Goal: Task Accomplishment & Management: Manage account settings

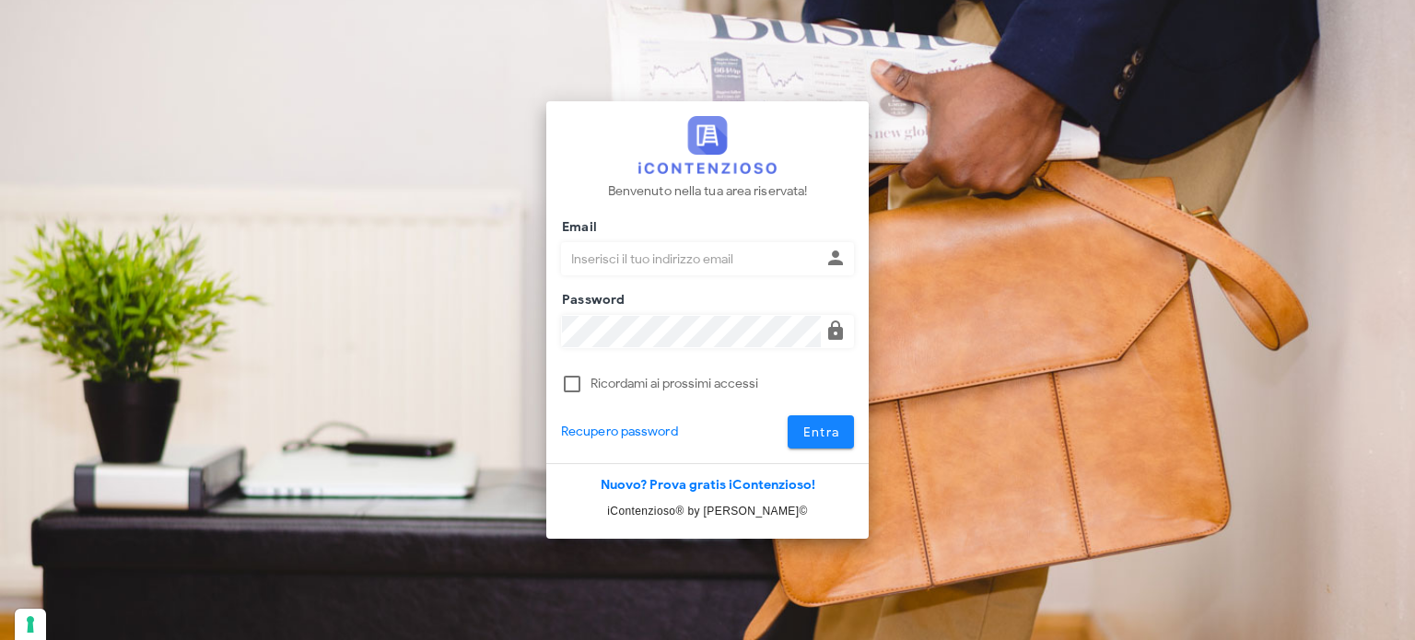
type input "avvocatobrunomaviglia@gmail.com"
click at [824, 433] on span "Entra" at bounding box center [821, 433] width 38 height 16
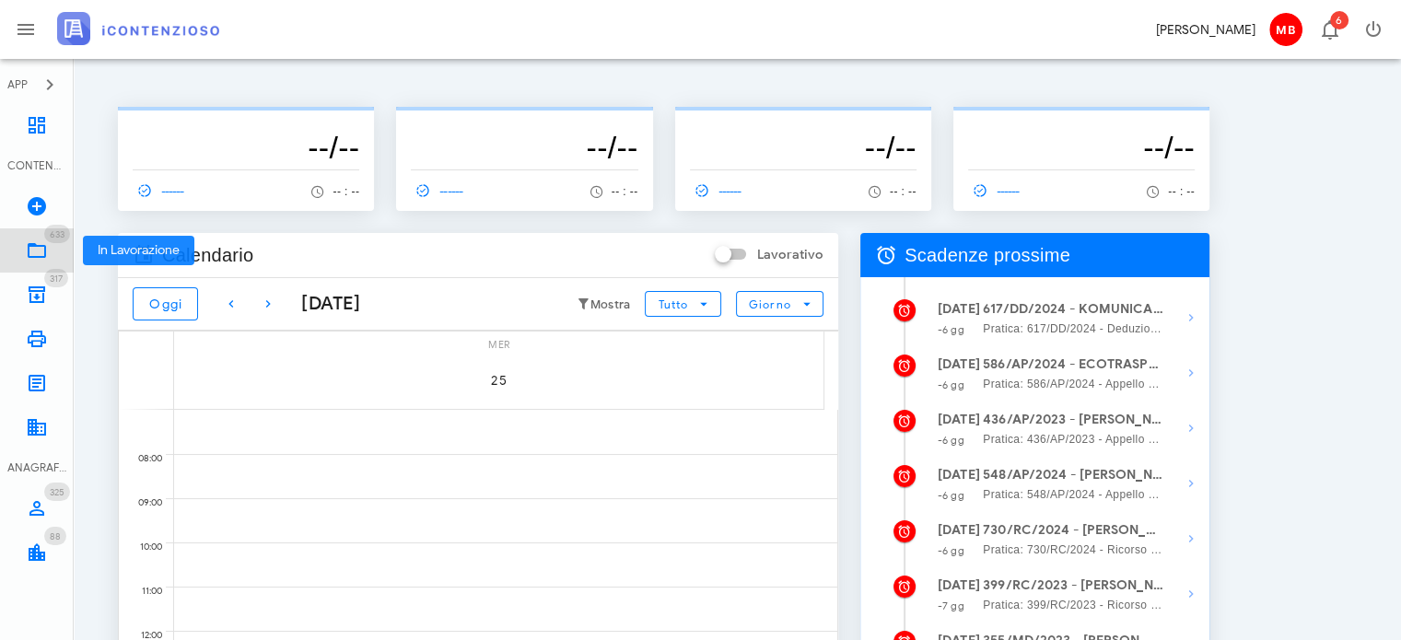
click at [46, 251] on icon at bounding box center [37, 251] width 22 height 22
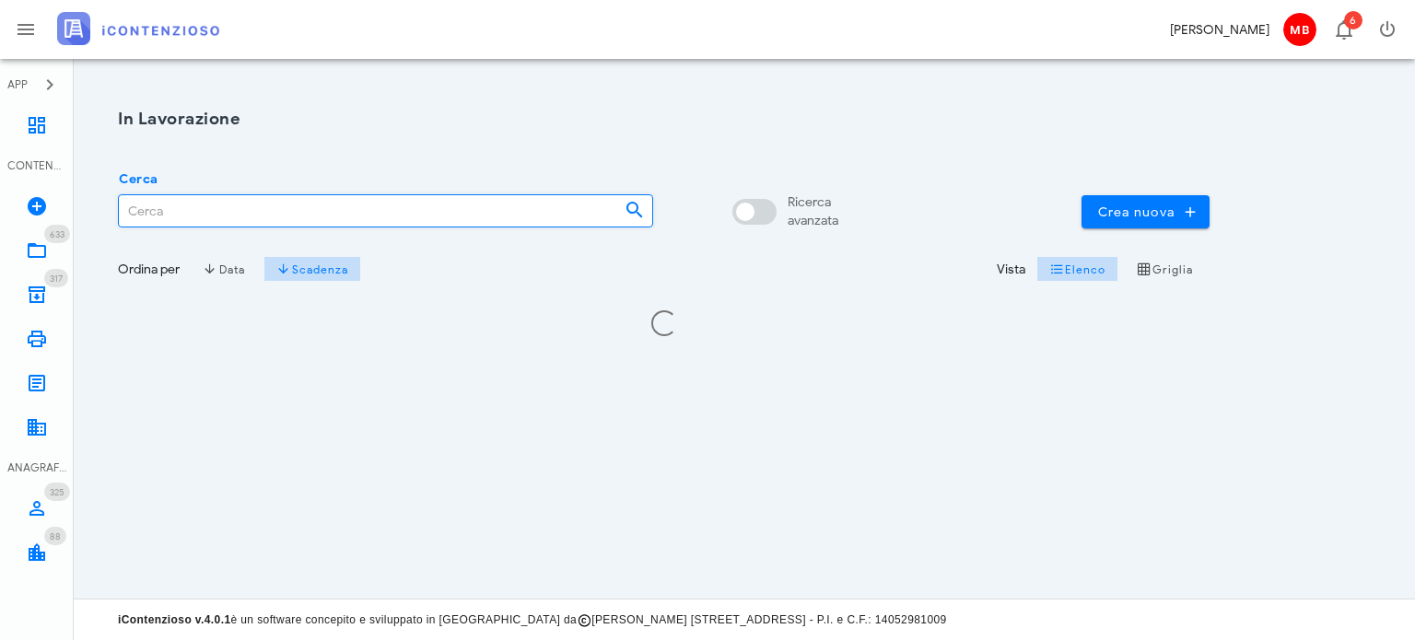
click at [262, 217] on input "Cerca" at bounding box center [364, 210] width 491 height 31
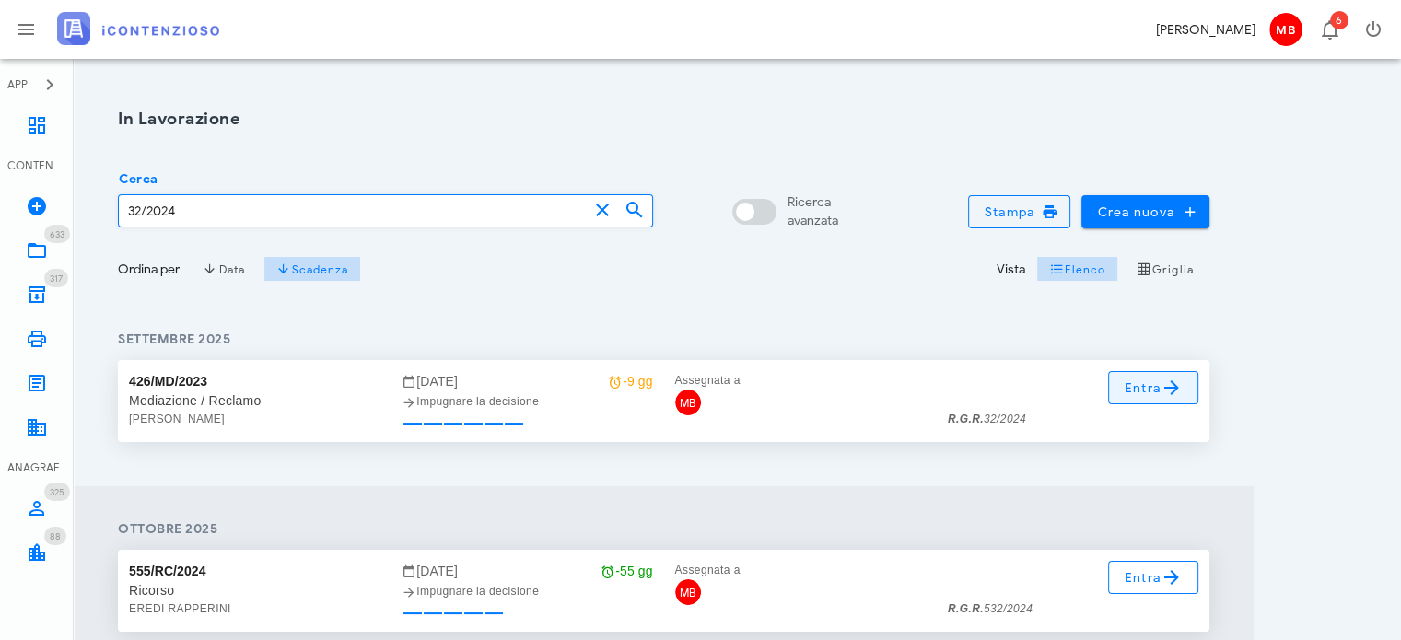
type input "32/2024"
click at [1142, 381] on span "Entra" at bounding box center [1154, 388] width 60 height 22
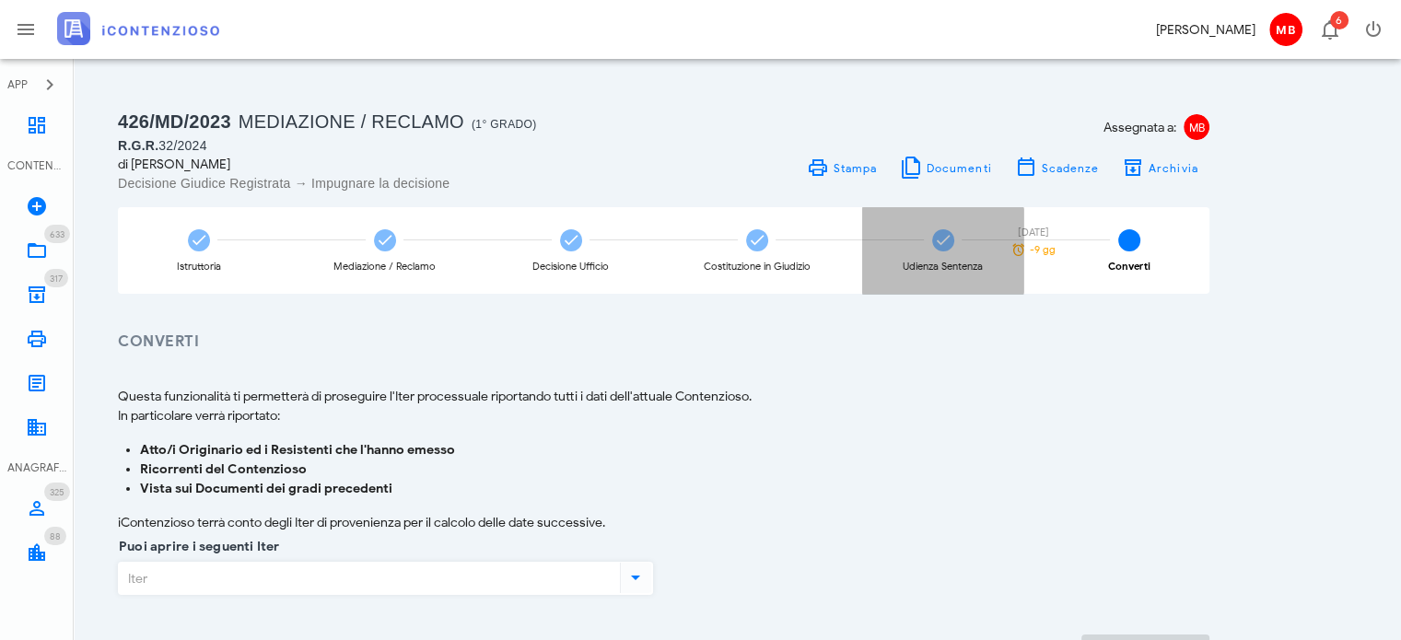
click at [928, 256] on div "Udienza Sentenza 04/09/2025 -9 gg" at bounding box center [942, 250] width 161 height 87
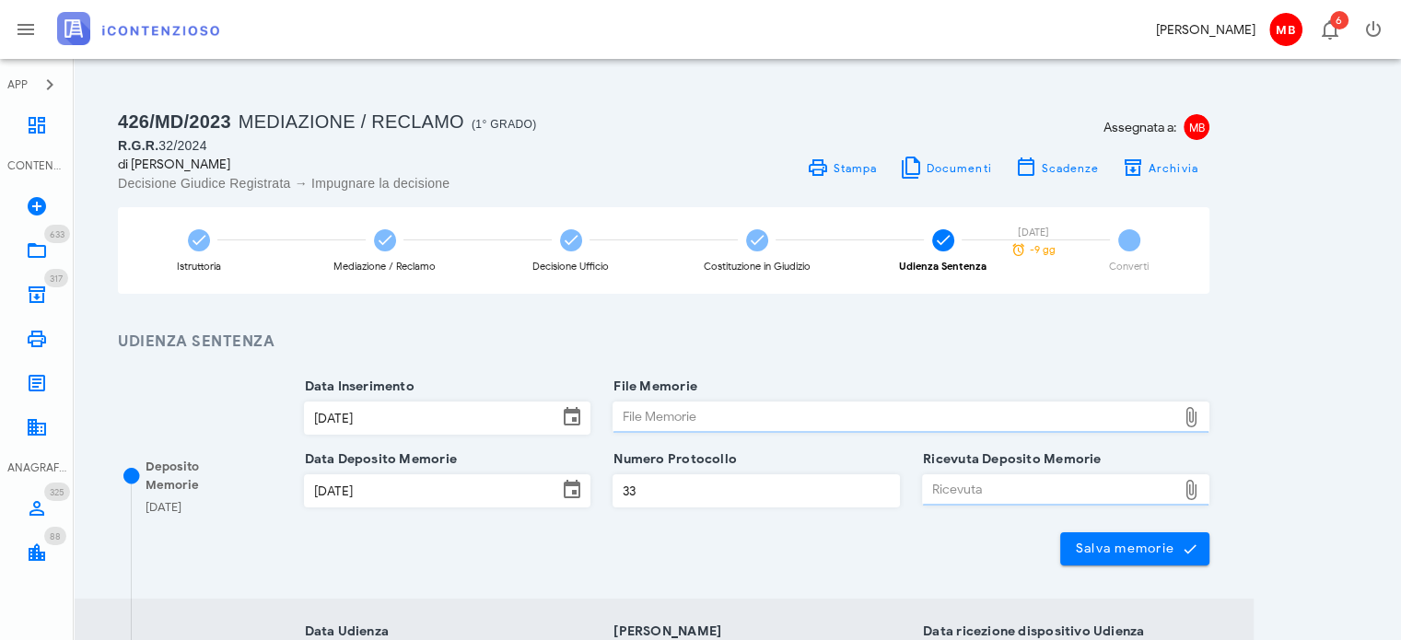
type input "Sentenza"
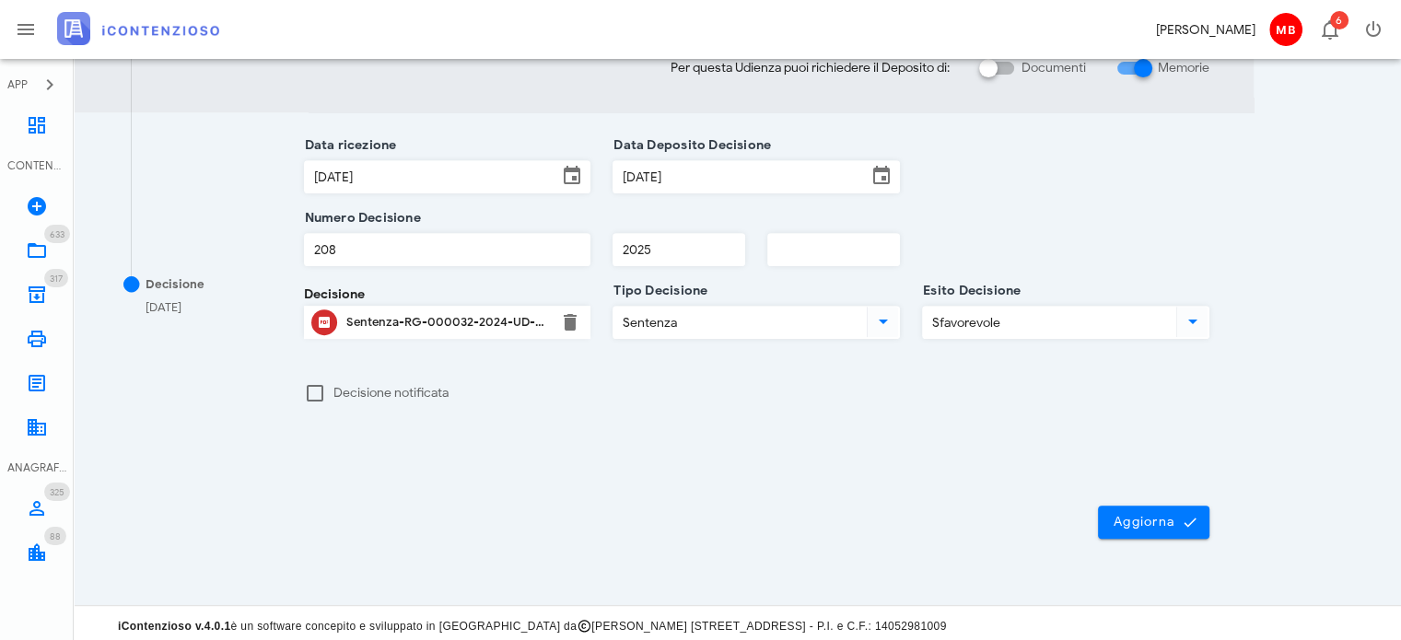
scroll to position [740, 0]
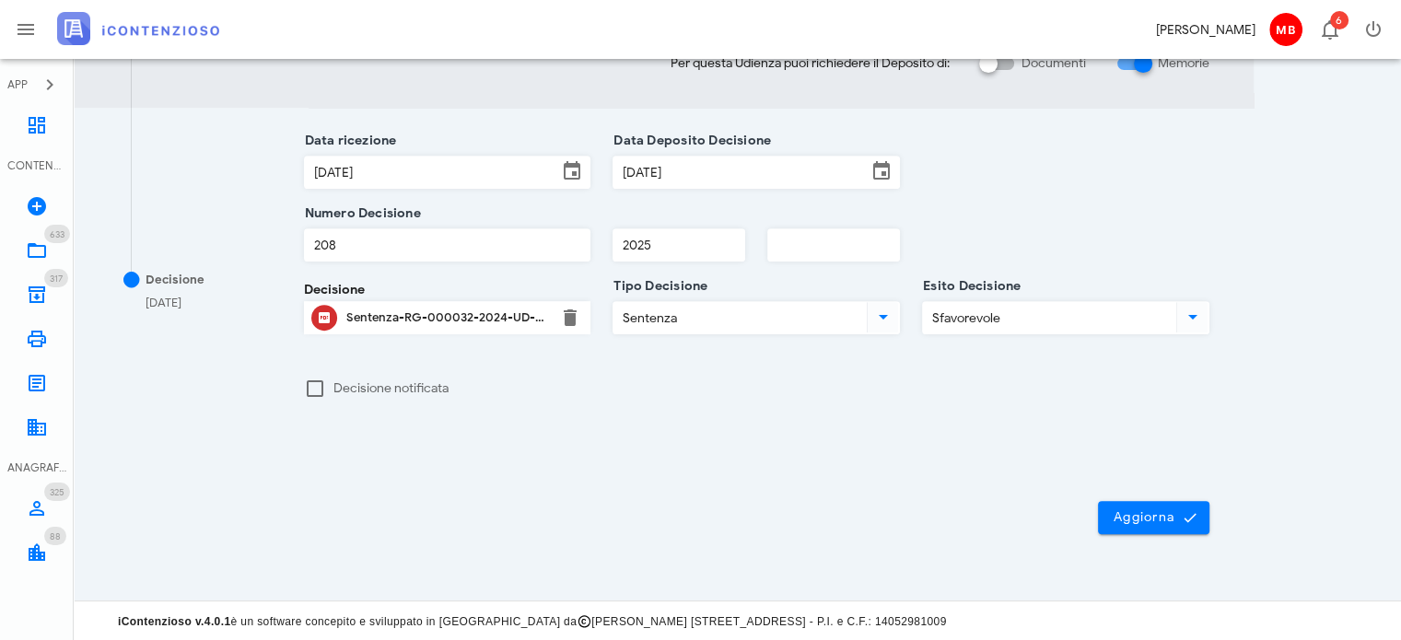
click at [357, 314] on div "Sentenza-RG-000032-2024-UD-21112024.pdf" at bounding box center [447, 317] width 203 height 15
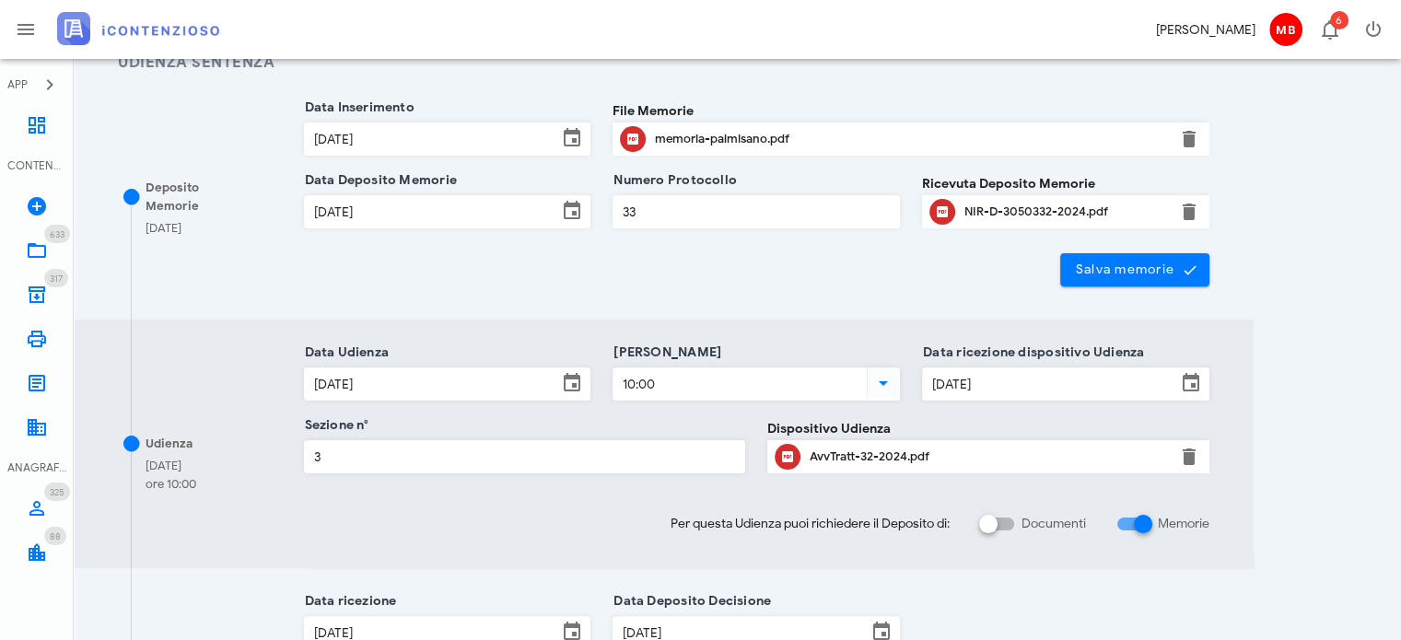
scroll to position [0, 0]
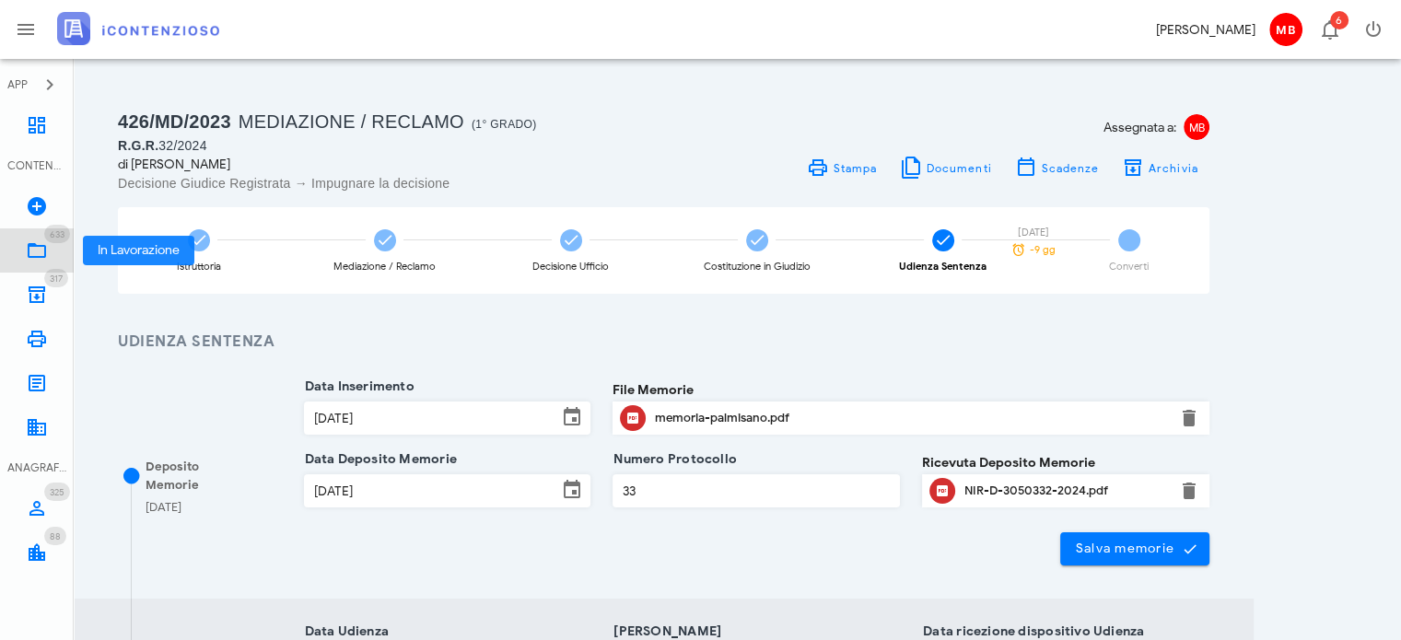
click at [22, 246] on link "633 In Lavorazione 633" at bounding box center [37, 250] width 74 height 44
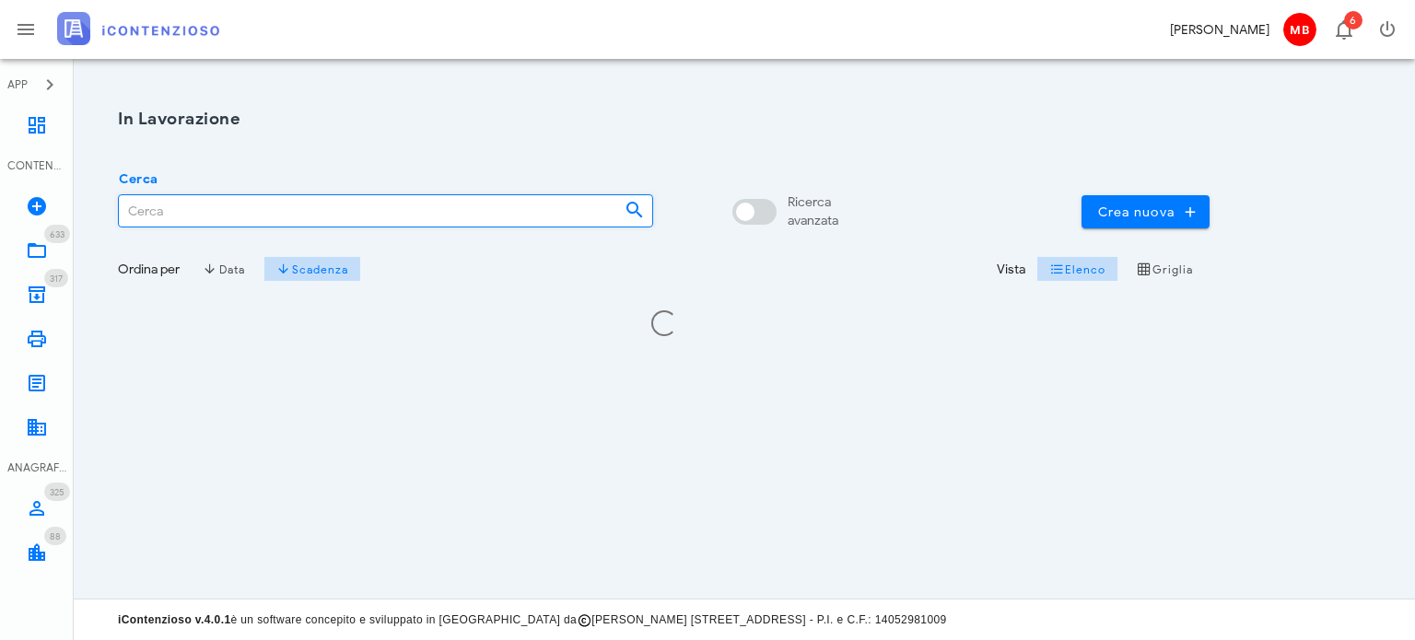
drag, startPoint x: 217, startPoint y: 205, endPoint x: 265, endPoint y: 195, distance: 48.8
click at [217, 205] on input "Cerca" at bounding box center [364, 210] width 491 height 31
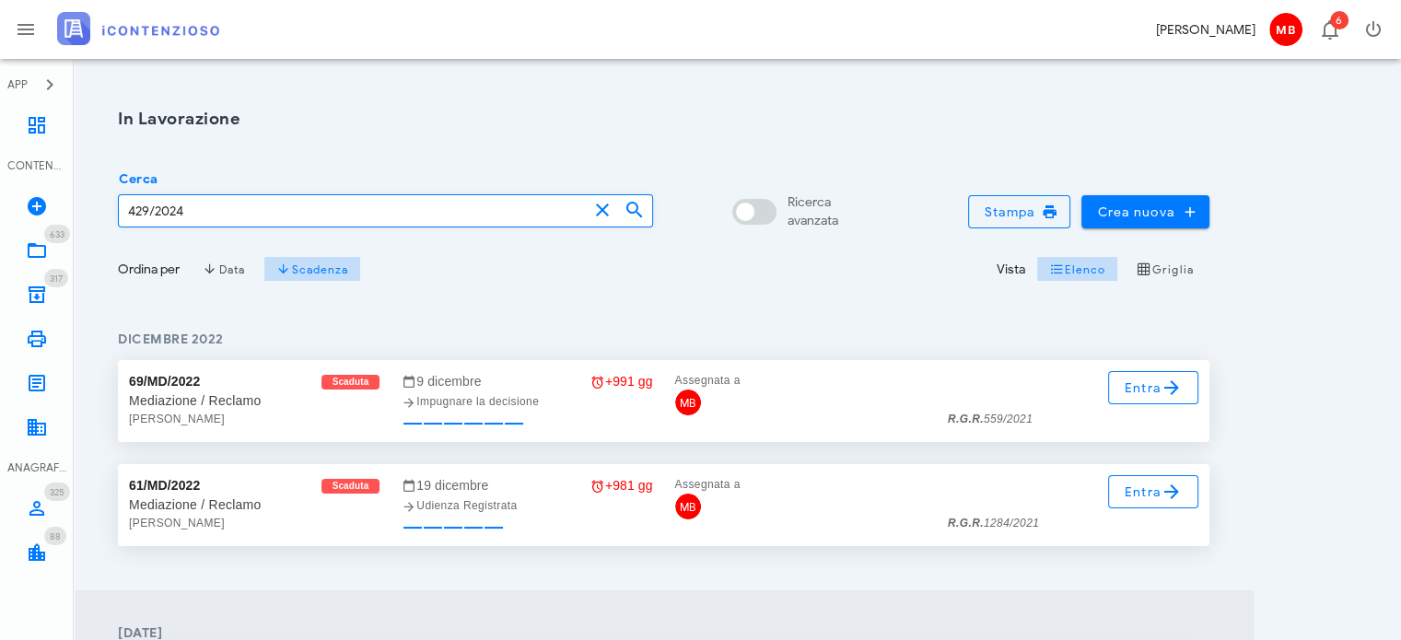
type input "429/2024"
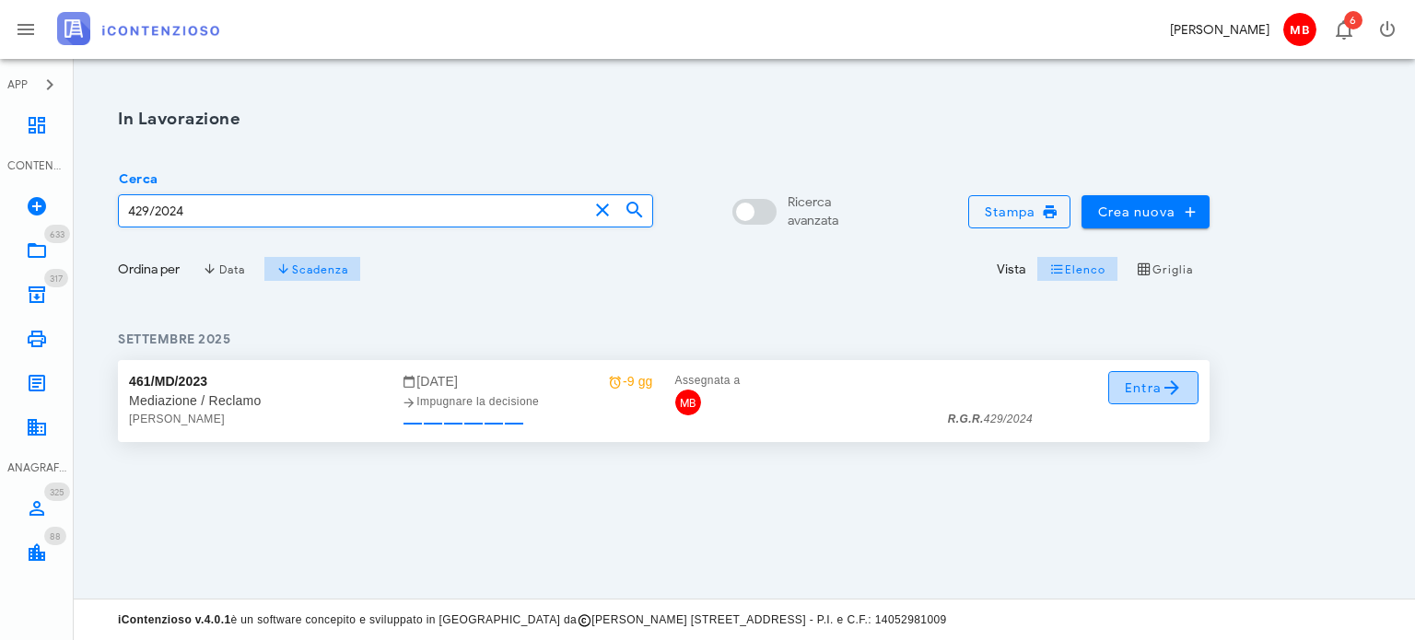
click at [1146, 397] on span "Entra" at bounding box center [1154, 388] width 60 height 22
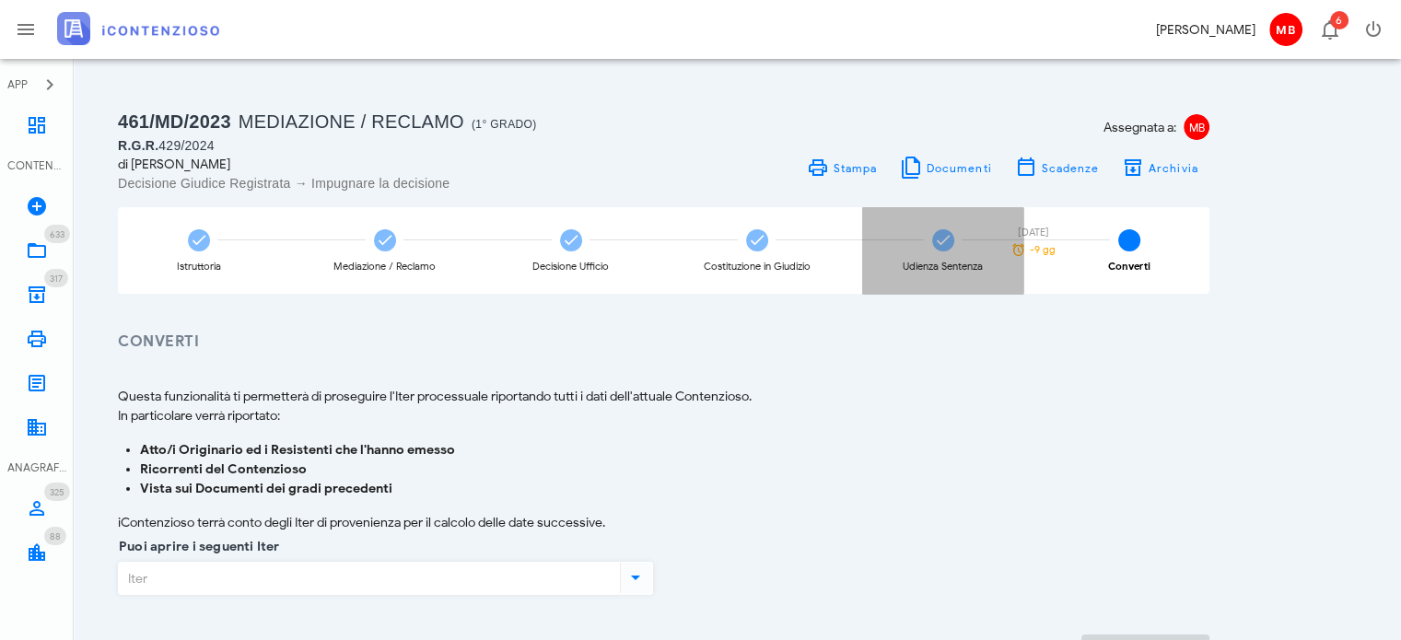
click at [921, 242] on div "Udienza Sentenza 04/09/2025 -9 gg" at bounding box center [942, 250] width 161 height 87
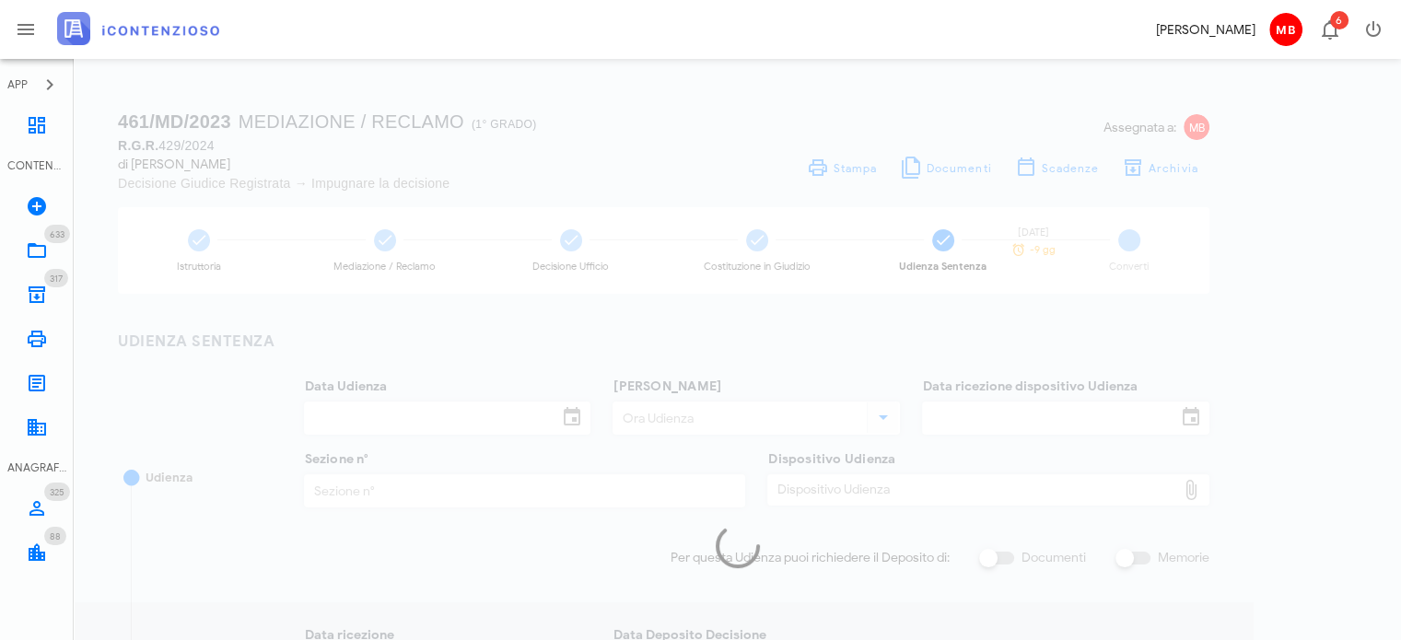
type input "24/10/2024"
type input "09:00"
type input "08/08/2024"
type input "3"
type input "04/02/2025"
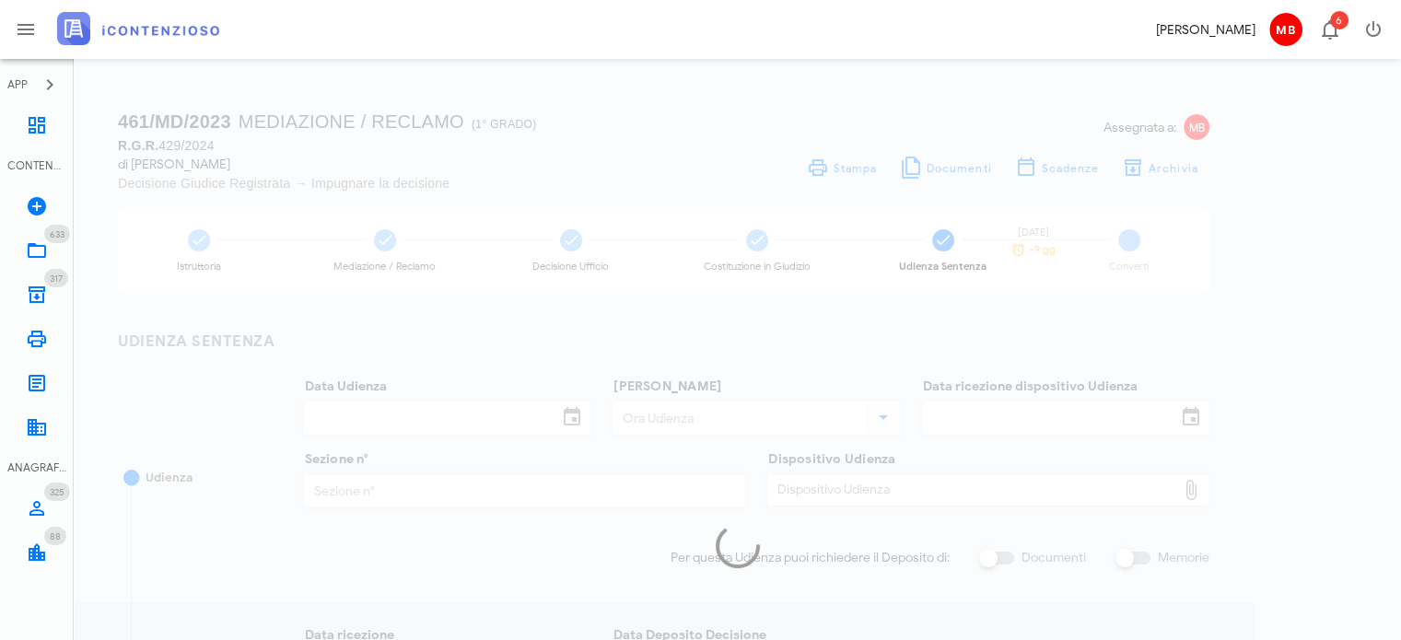
type input "04/02/2025"
type input "204"
type input "2025"
type input "Sentenza"
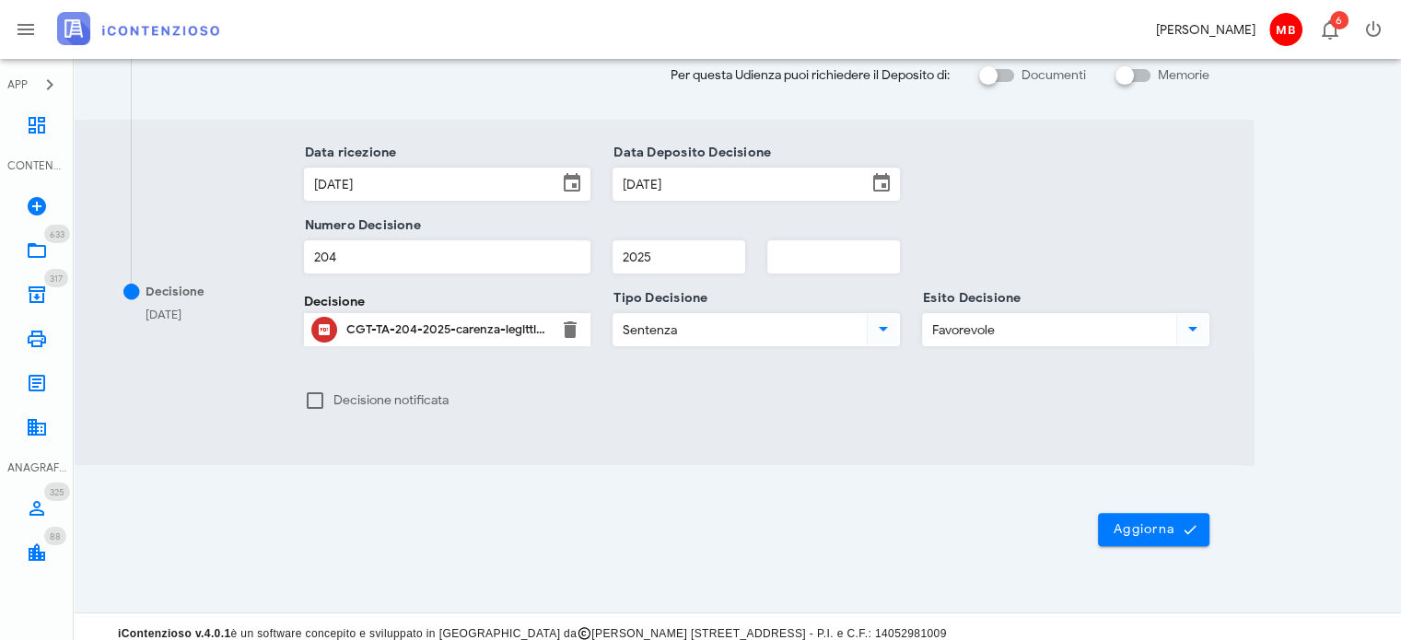
scroll to position [494, 0]
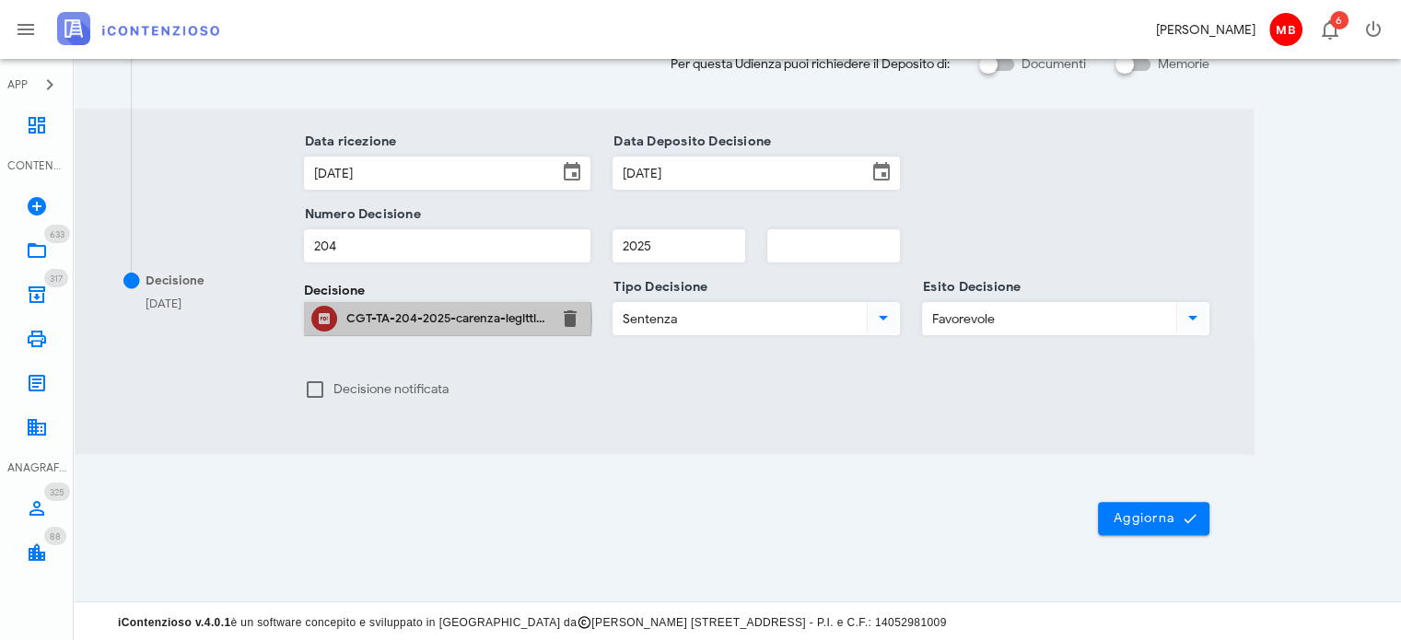
click at [499, 323] on div "CGT-TA-204-2025-carenza-legittimazione-concessionario.pdf" at bounding box center [447, 318] width 203 height 29
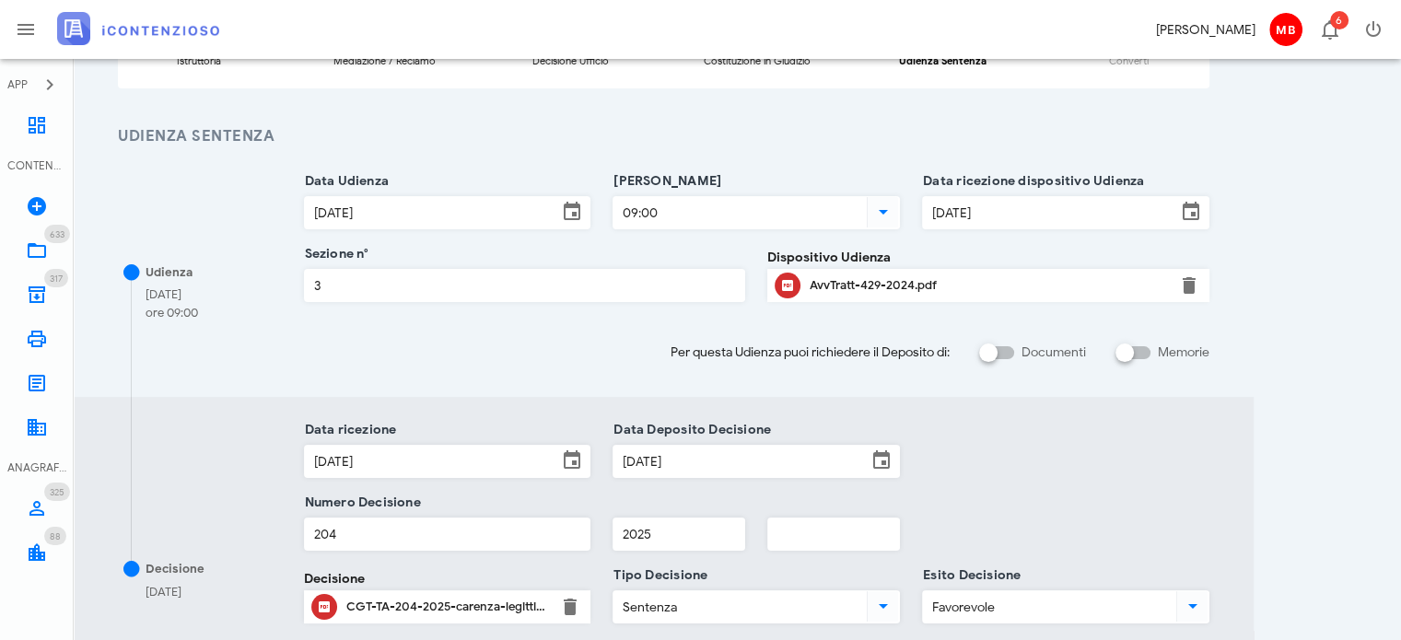
scroll to position [33, 0]
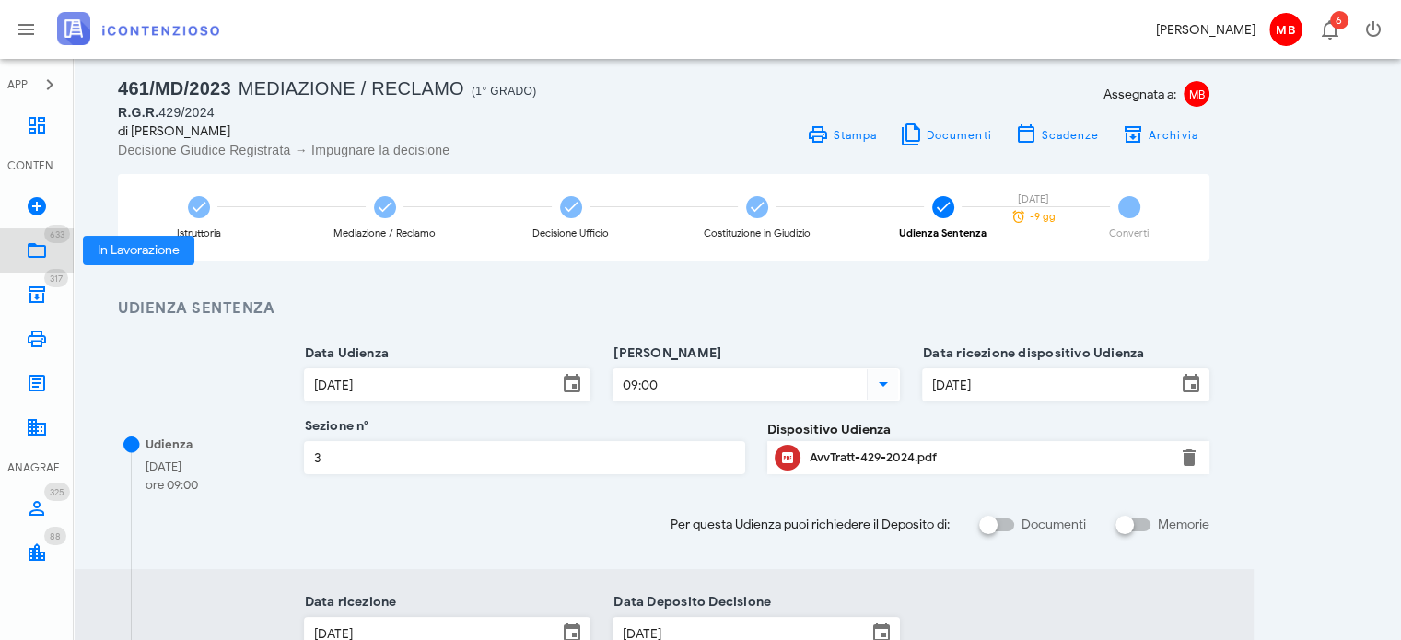
click at [44, 241] on icon at bounding box center [37, 251] width 22 height 22
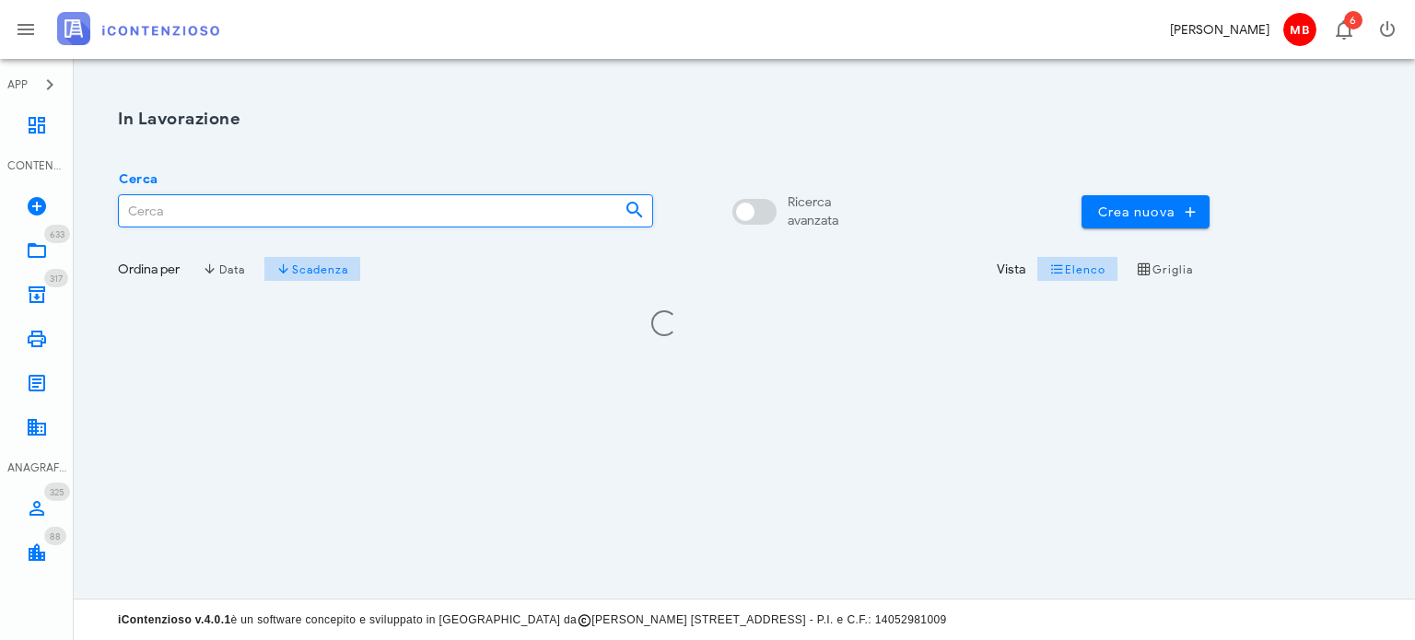
click at [193, 205] on input "Cerca" at bounding box center [364, 210] width 491 height 31
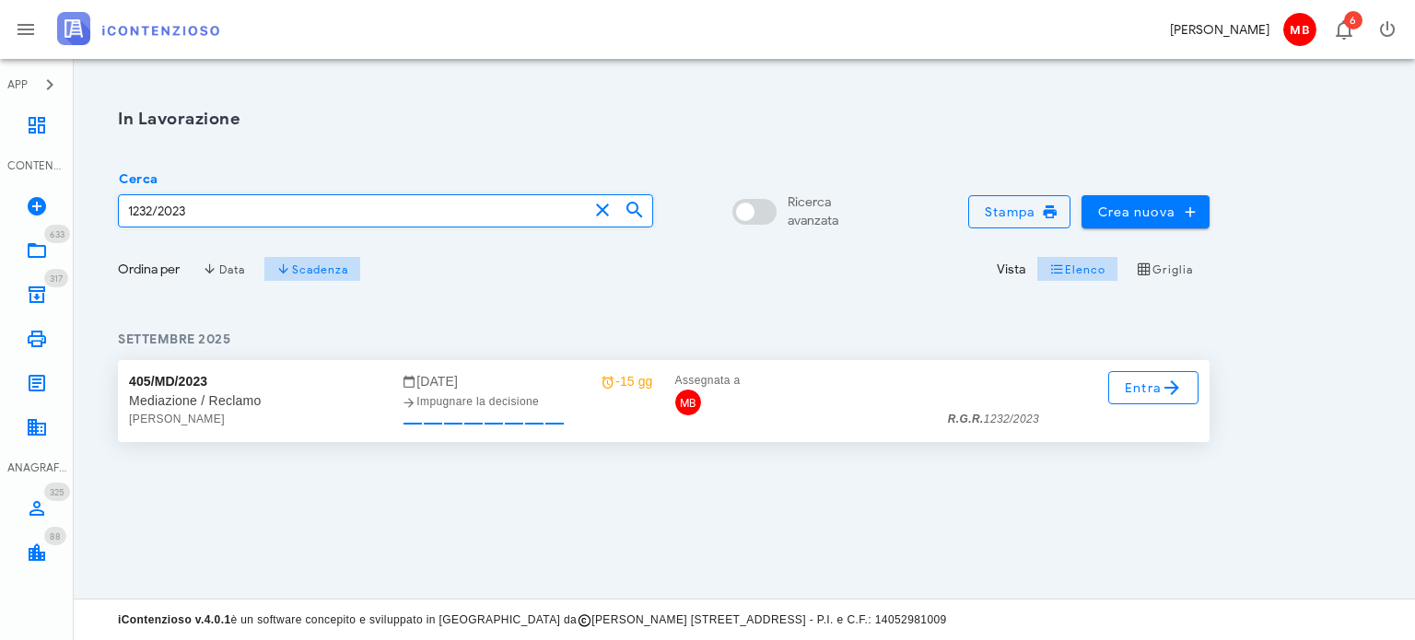
type input "1232/2023"
click at [1171, 390] on icon at bounding box center [1172, 388] width 22 height 22
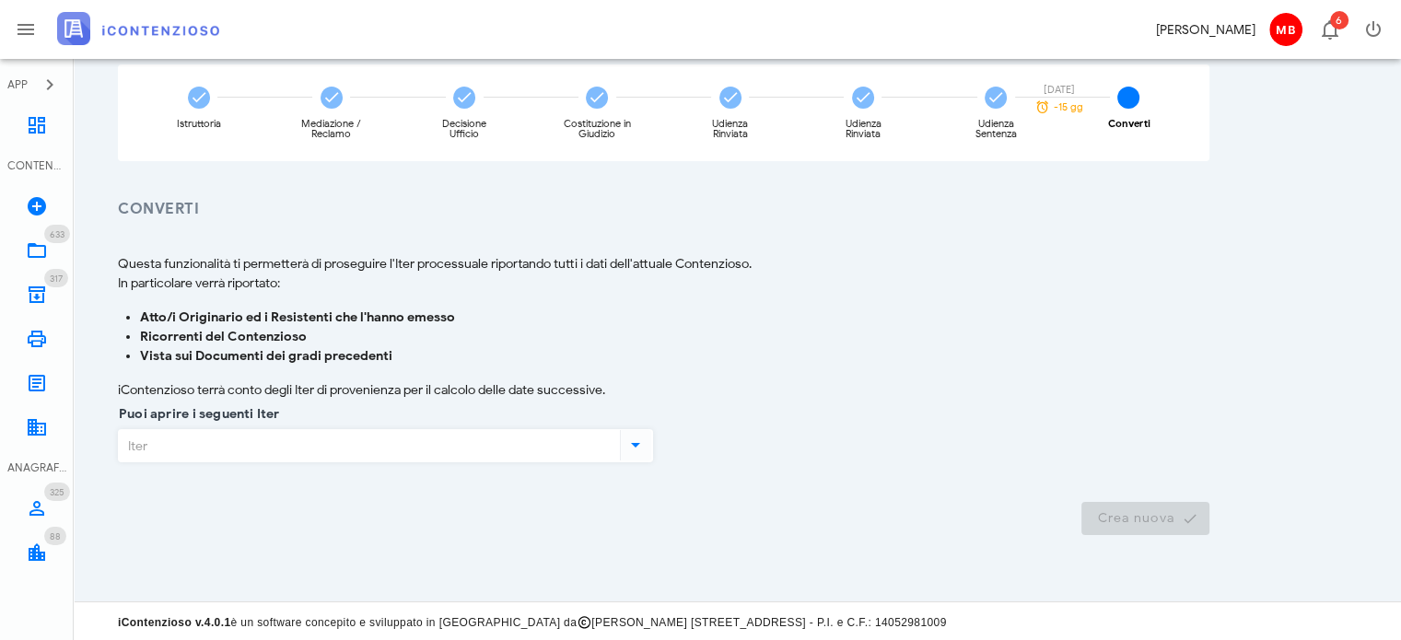
scroll to position [144, 0]
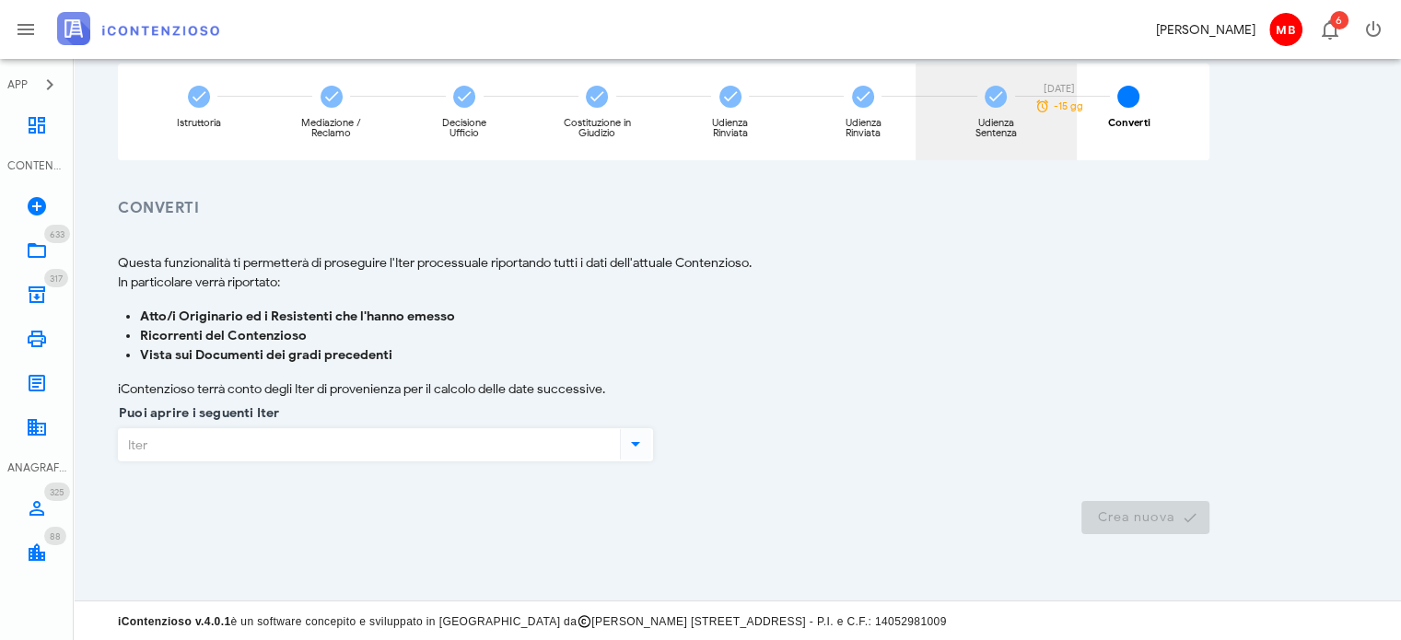
click at [997, 124] on div "Udienza Sentenza" at bounding box center [996, 128] width 69 height 20
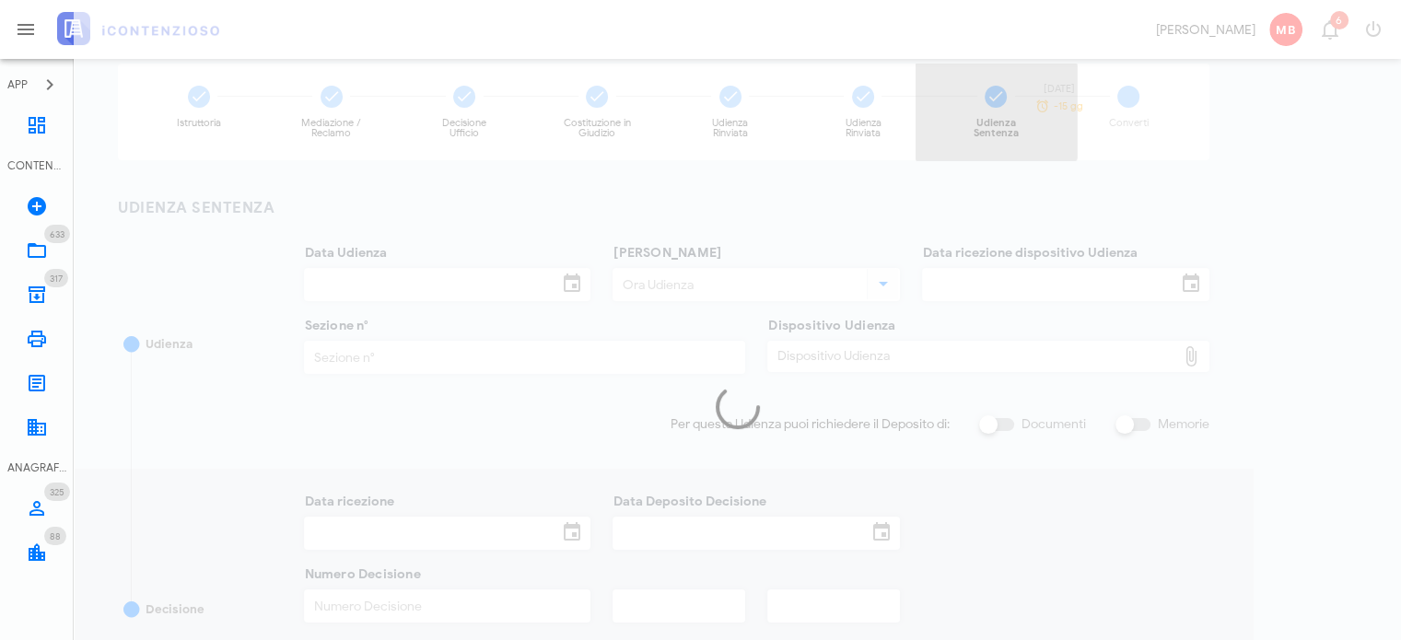
type input "21/01/2025"
type input "09:00"
type input "12/12/2024"
type input "1"
type input "10/02/2025"
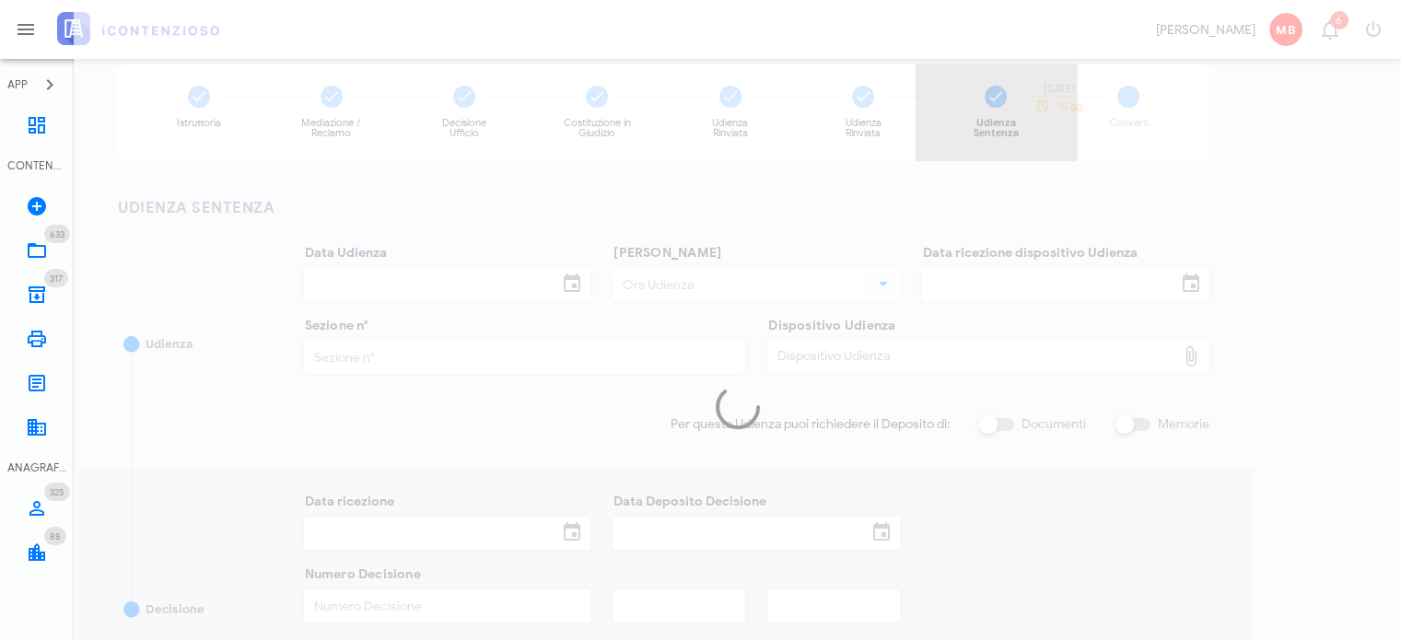
type input "10/02/2025"
type input "74"
type input "2025"
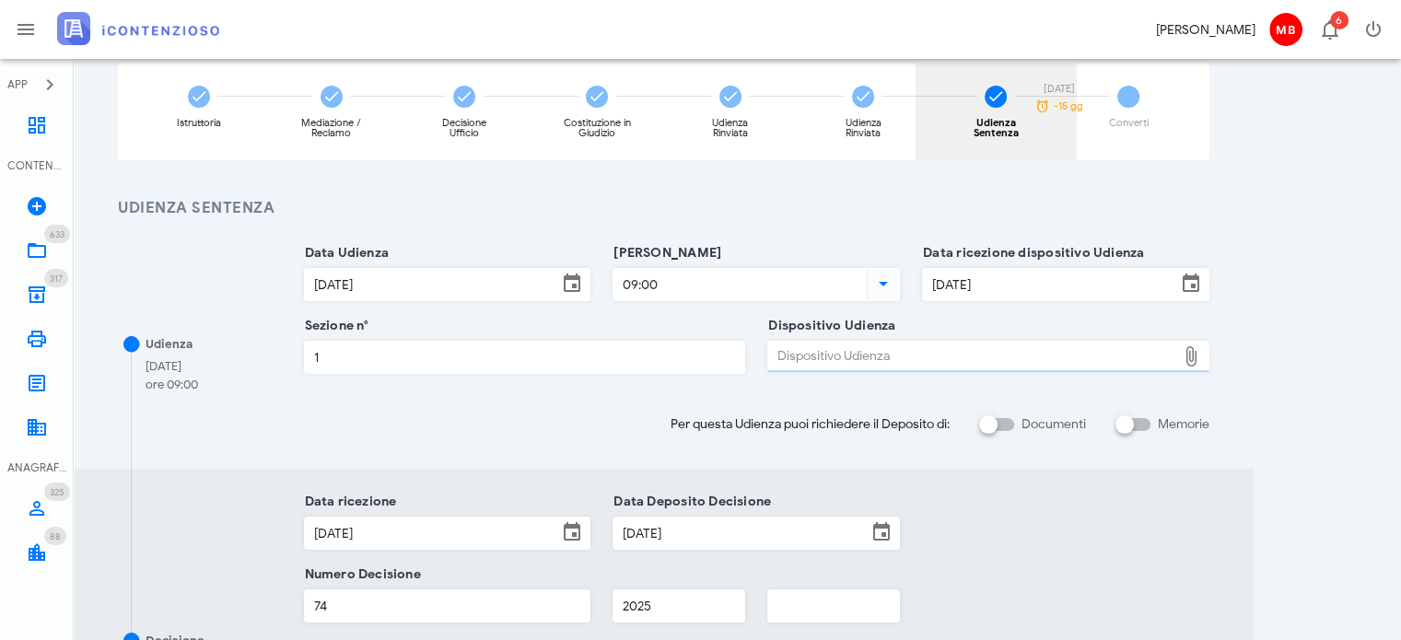
type input "Sentenza"
type input "Sfavorevole"
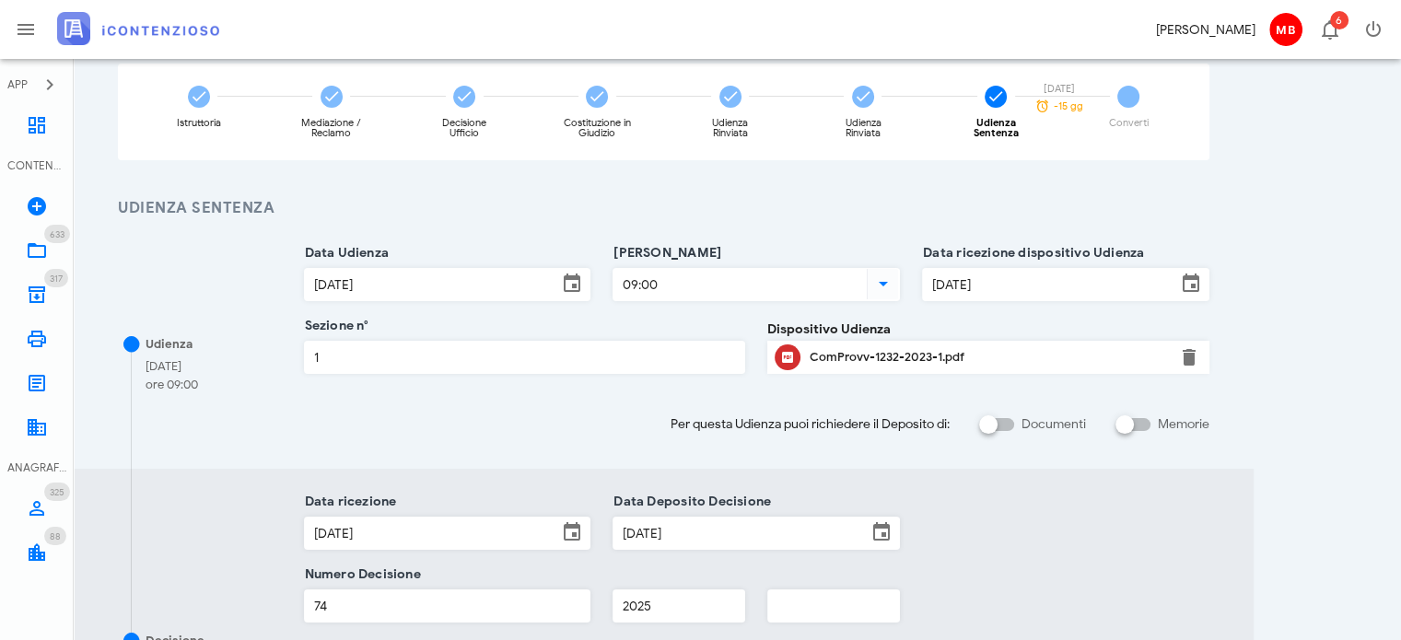
scroll to position [505, 0]
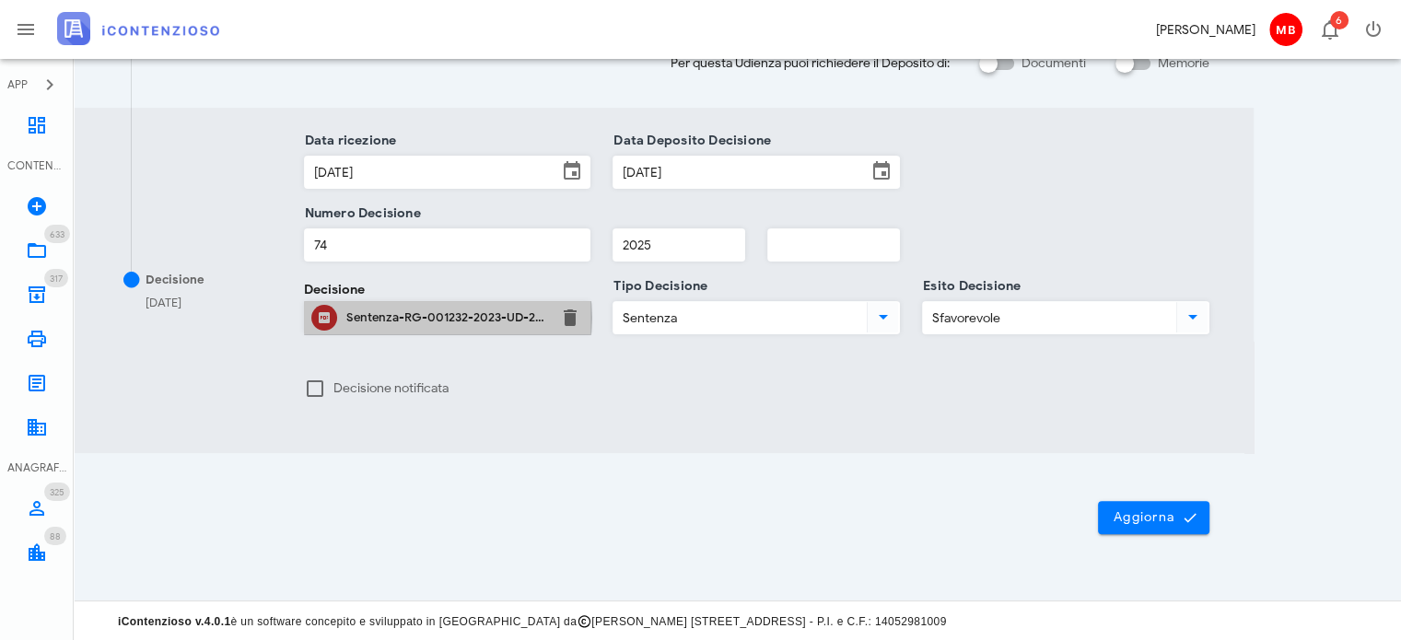
click at [382, 310] on div "Sentenza-RG-001232-2023-UD-21012025.pdf" at bounding box center [447, 317] width 203 height 15
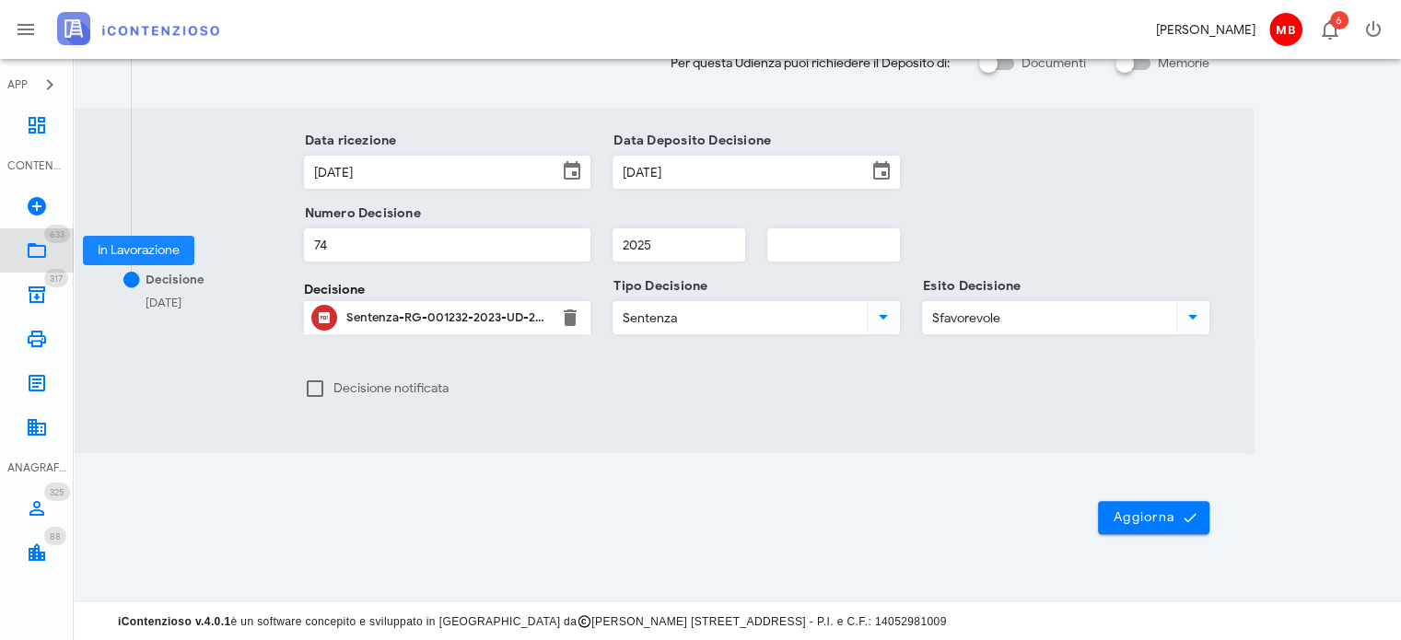
click at [56, 242] on span "633" at bounding box center [57, 234] width 26 height 18
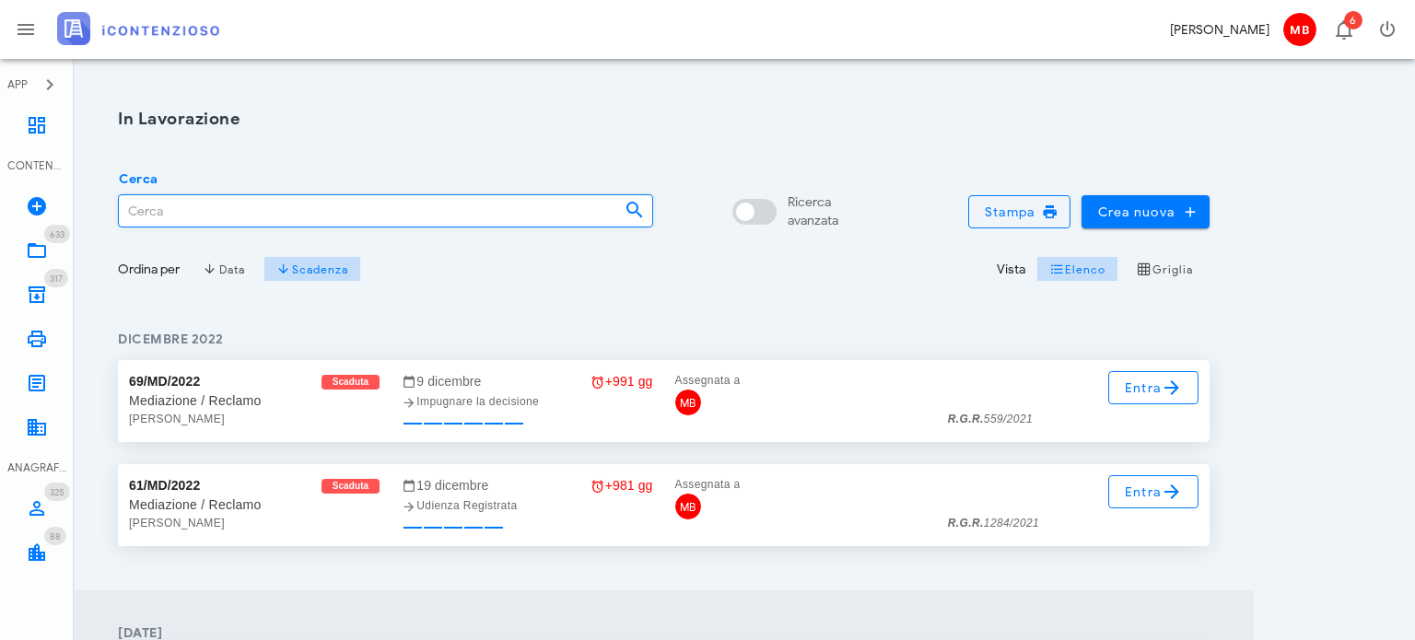
click at [216, 210] on input "Cerca" at bounding box center [364, 210] width 491 height 31
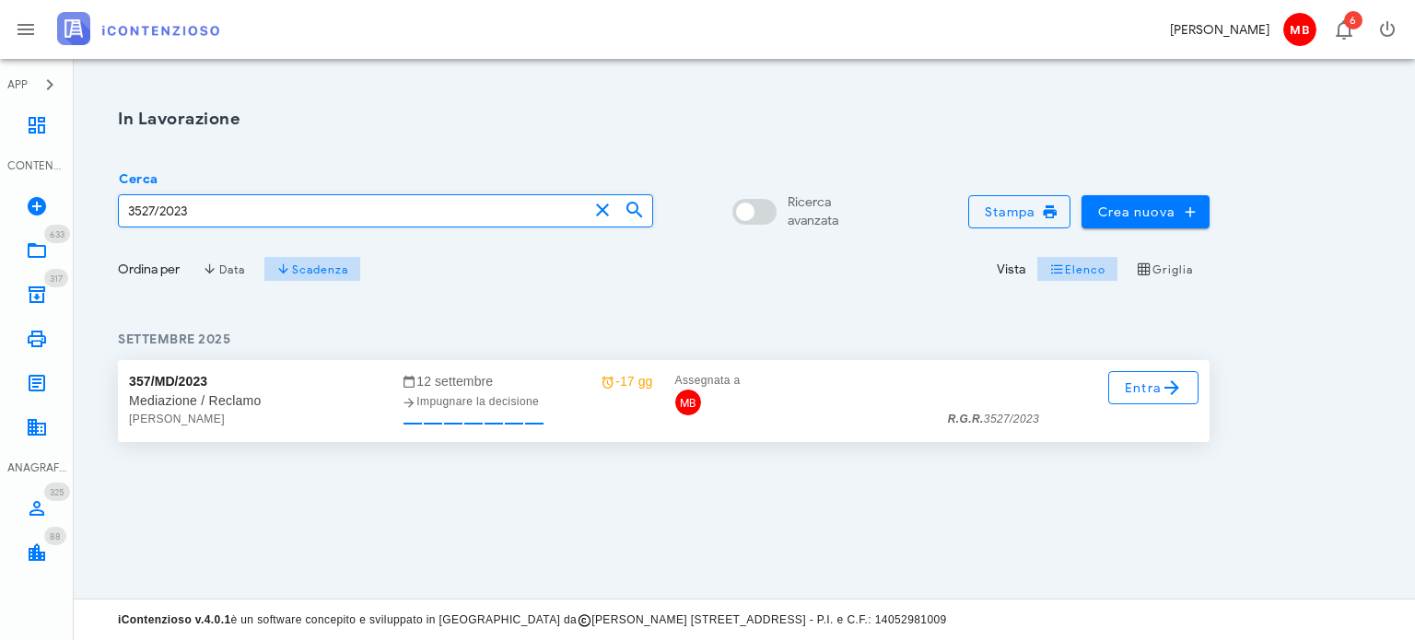
type input "3527/2023"
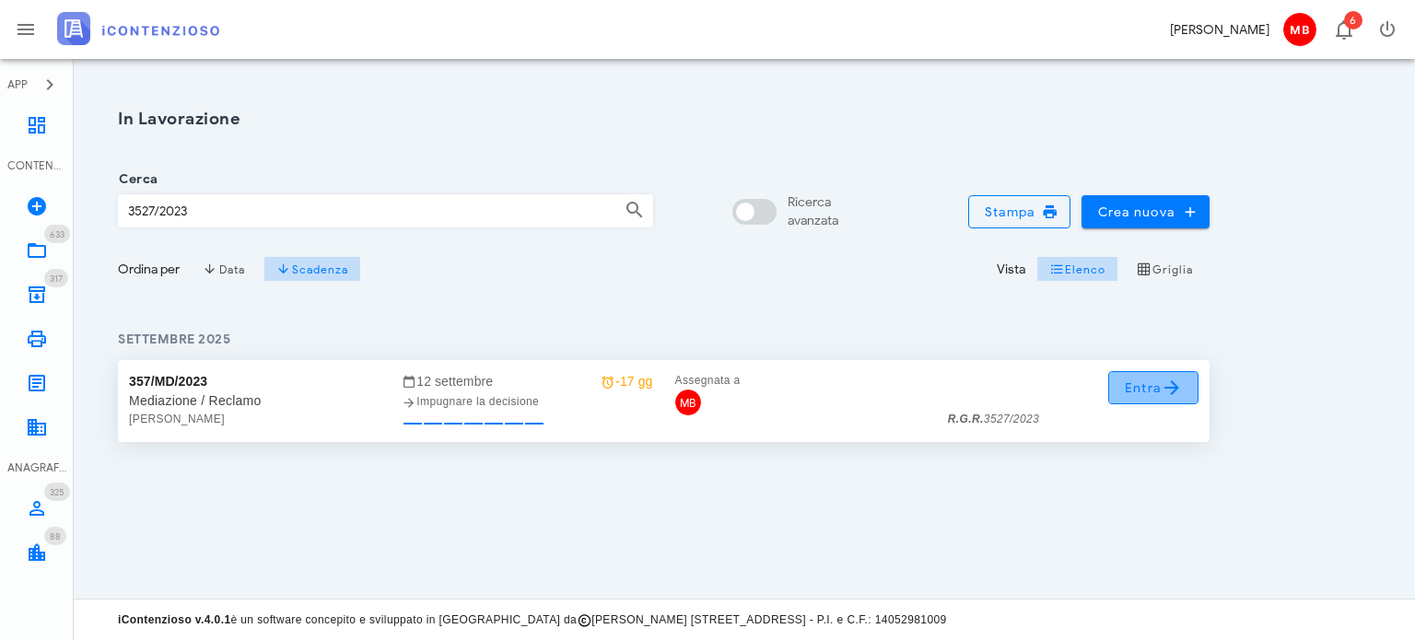
click at [1135, 390] on span "Entra" at bounding box center [1154, 388] width 60 height 22
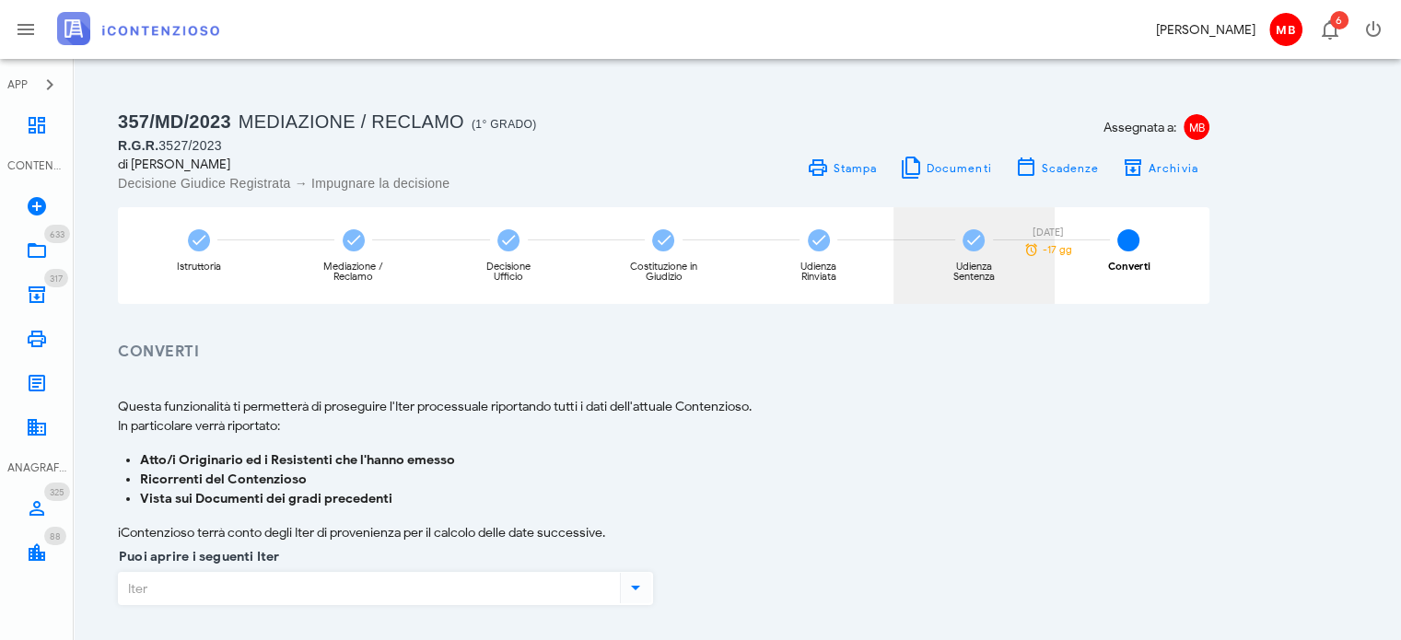
click at [961, 278] on div "Udienza Sentenza" at bounding box center [974, 272] width 69 height 20
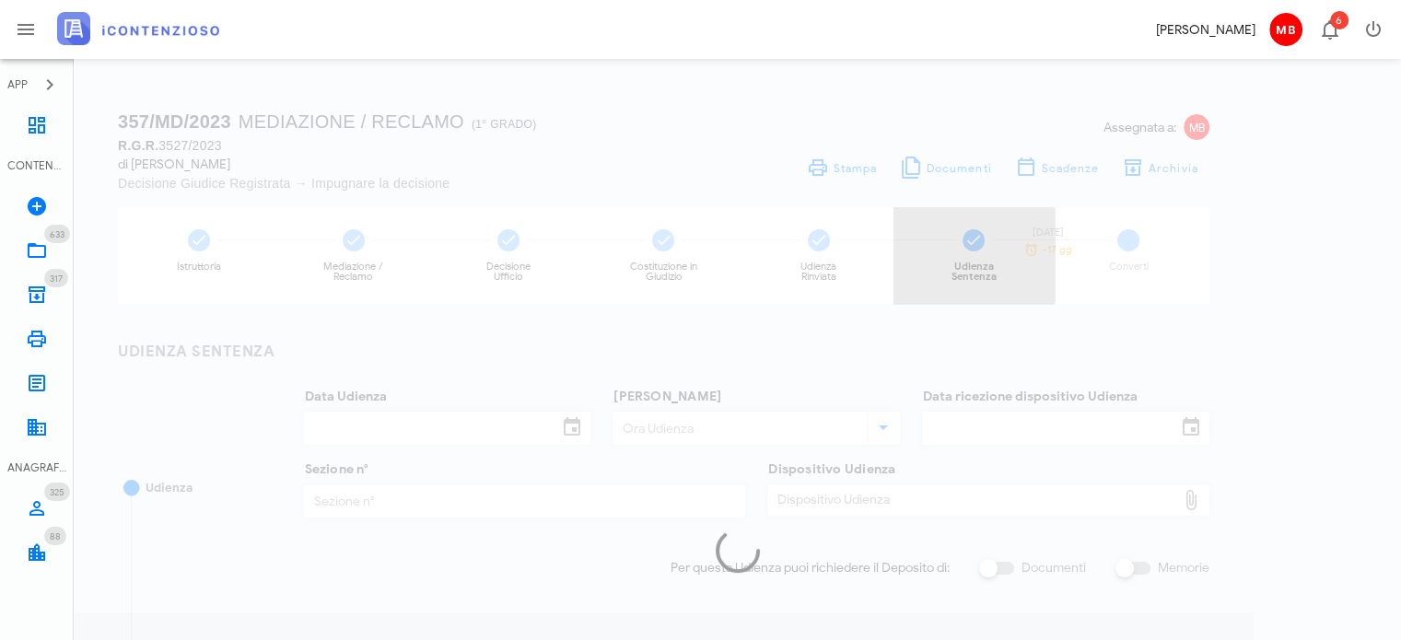
type input "[DATE]"
type input "12:45"
type input "07/01/2025"
type input "1"
checkbox input "true"
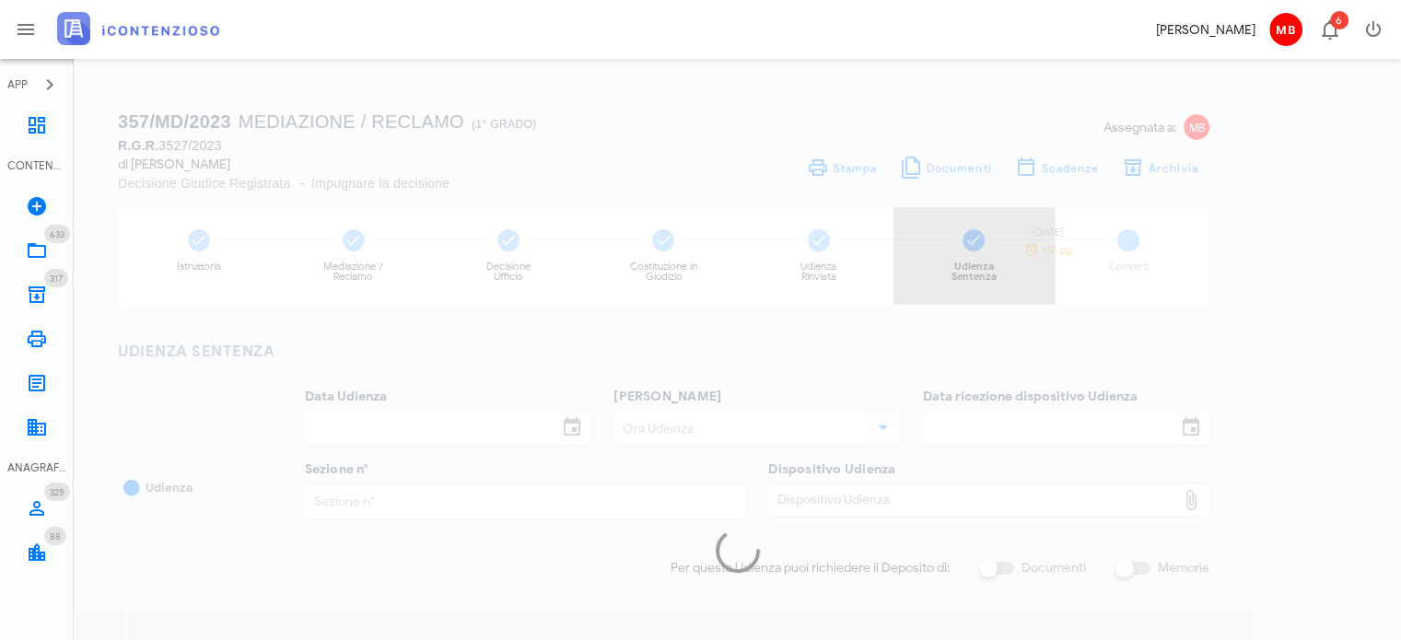
type input "13/02/2025"
type input "12/02/2025"
type input "390"
type input "2025"
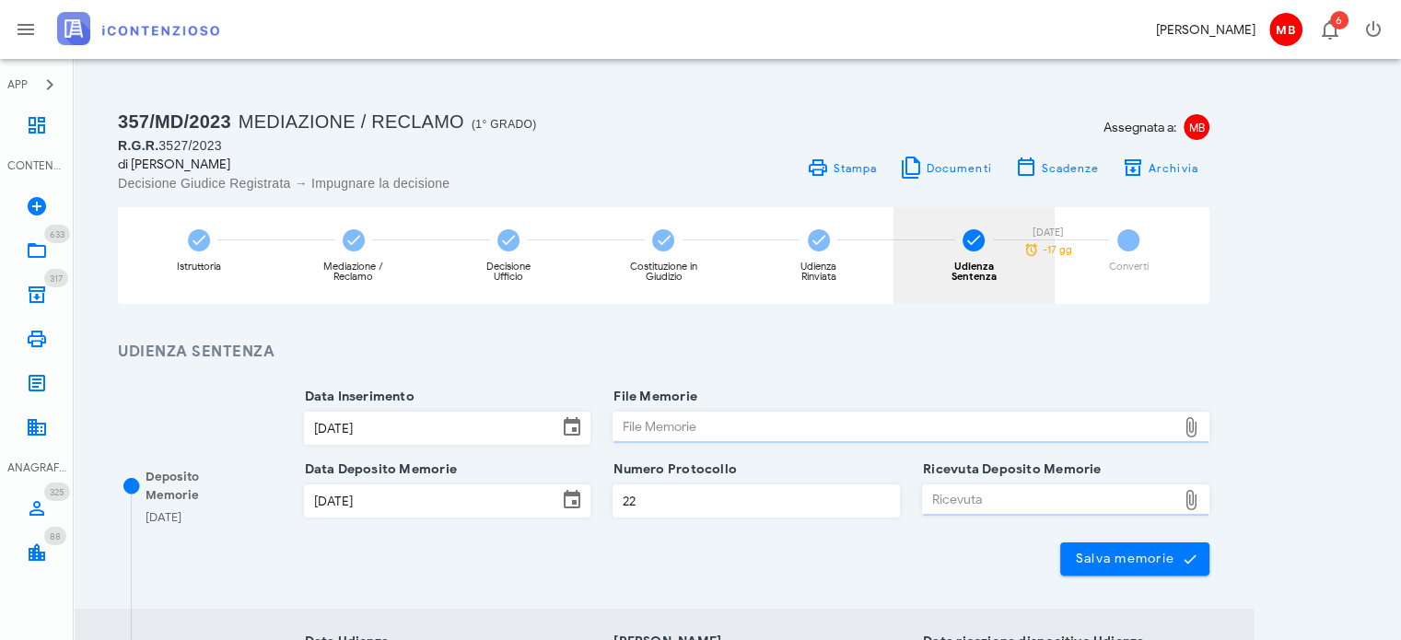
type input "Sentenza"
type input "Sfavorevole"
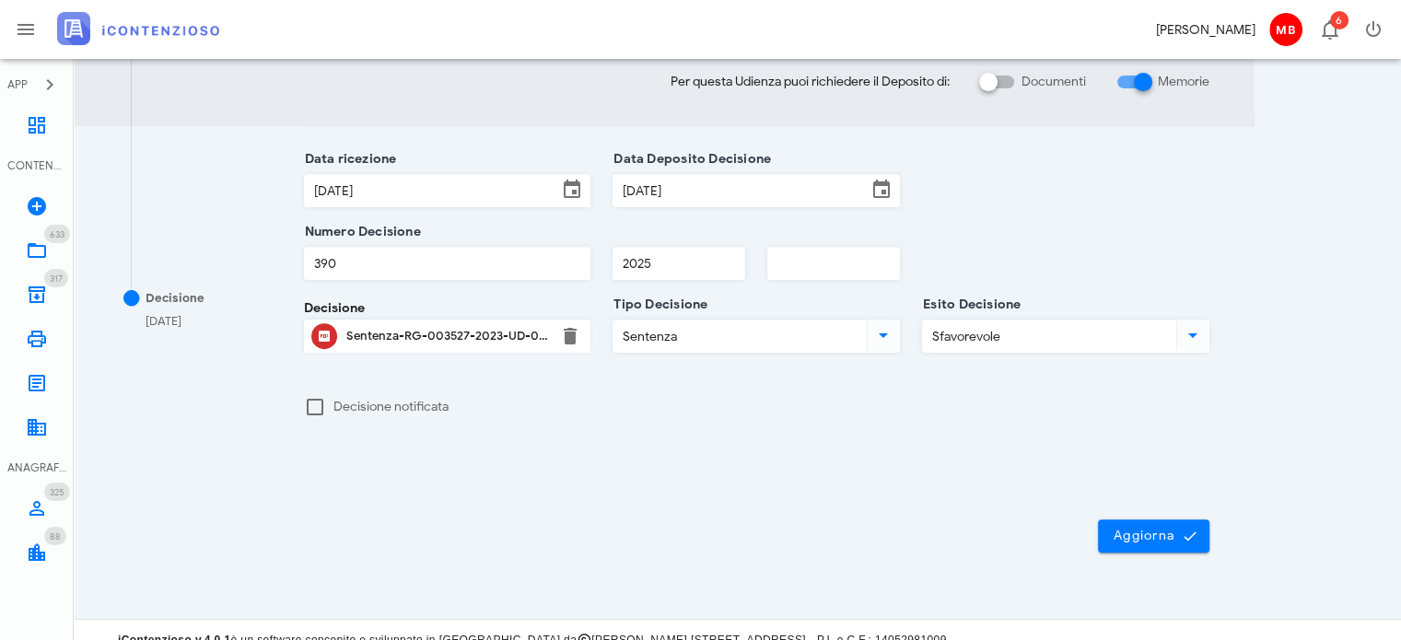
scroll to position [737, 0]
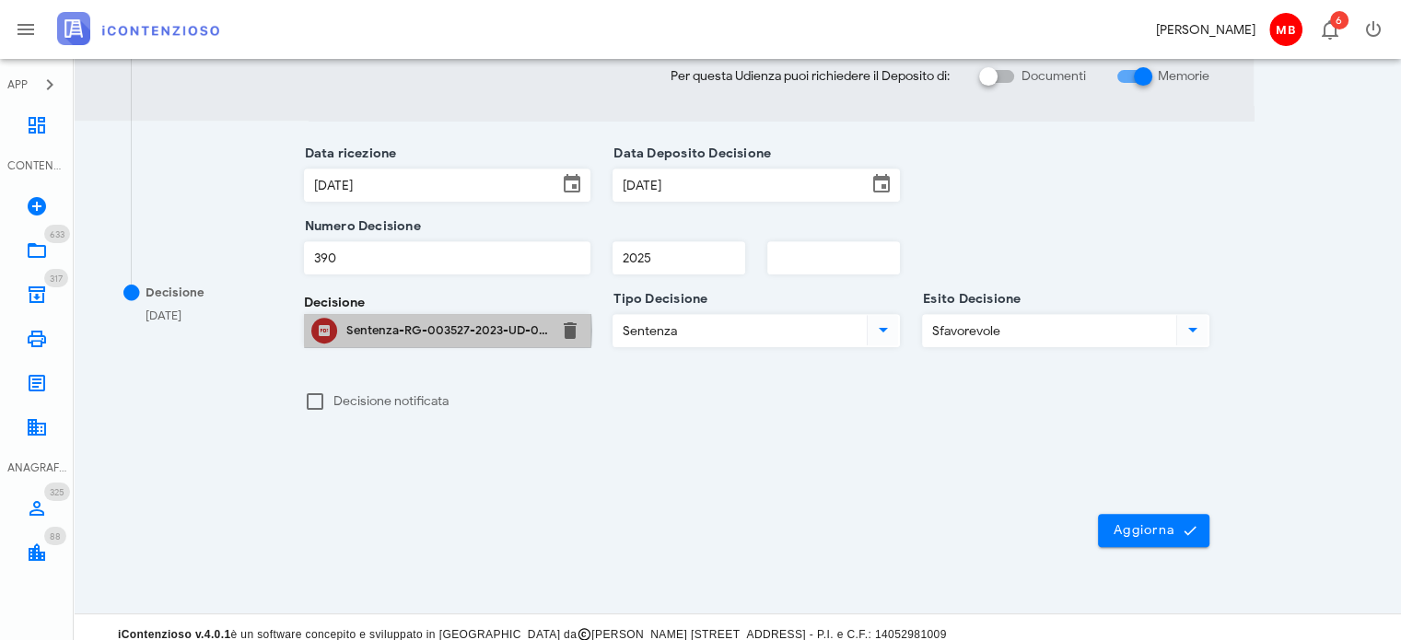
click at [448, 330] on div "Sentenza-RG-003527-2023-UD-03022025.pdf" at bounding box center [447, 330] width 203 height 15
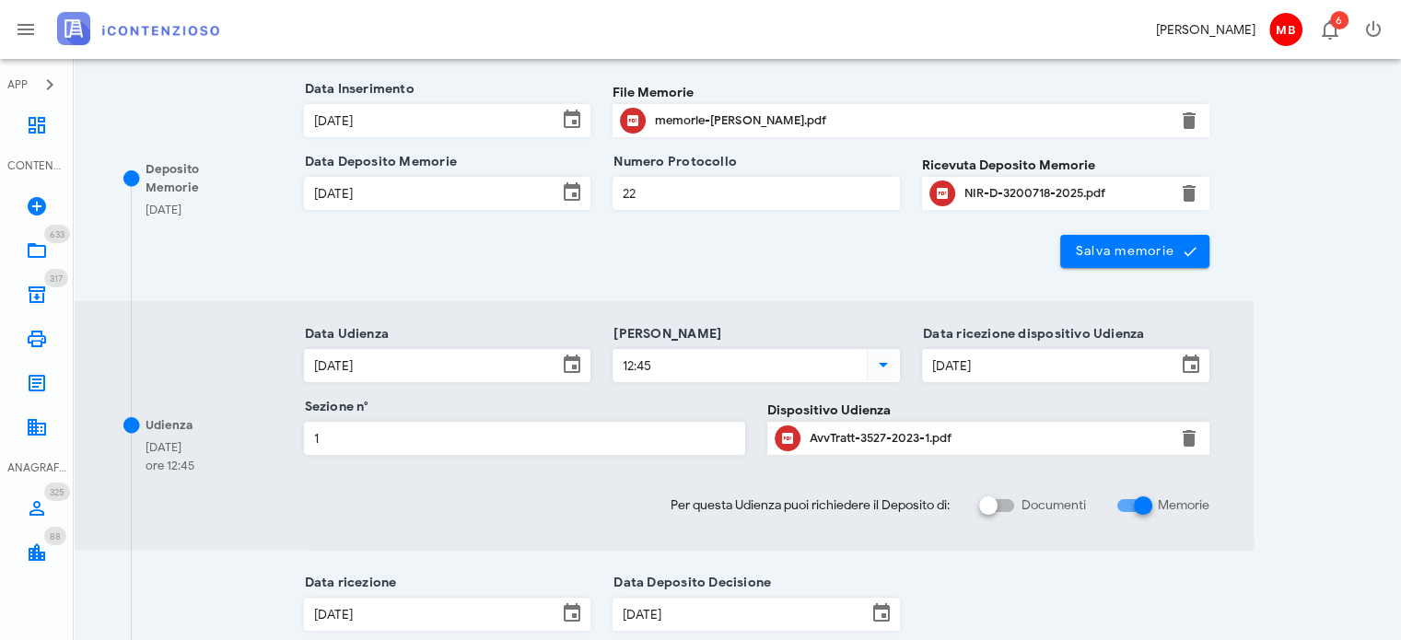
scroll to position [276, 0]
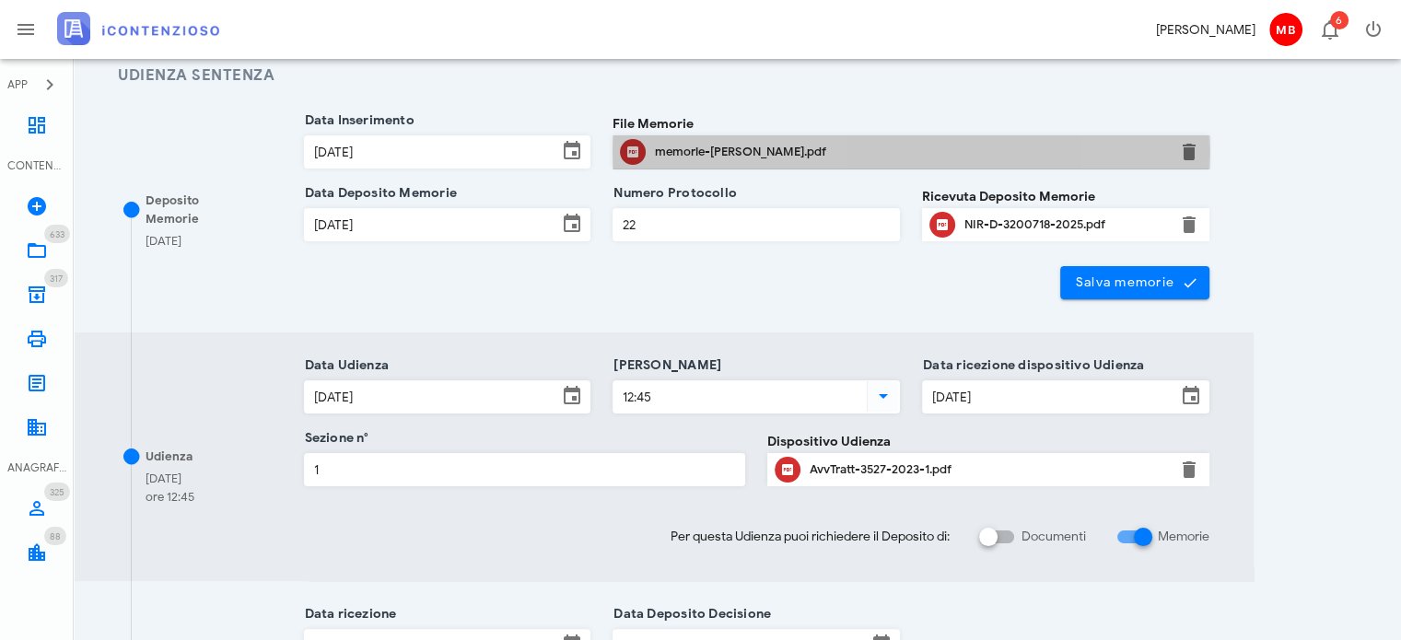
click at [756, 145] on div "memorie-vaccaro.pdf" at bounding box center [911, 152] width 512 height 15
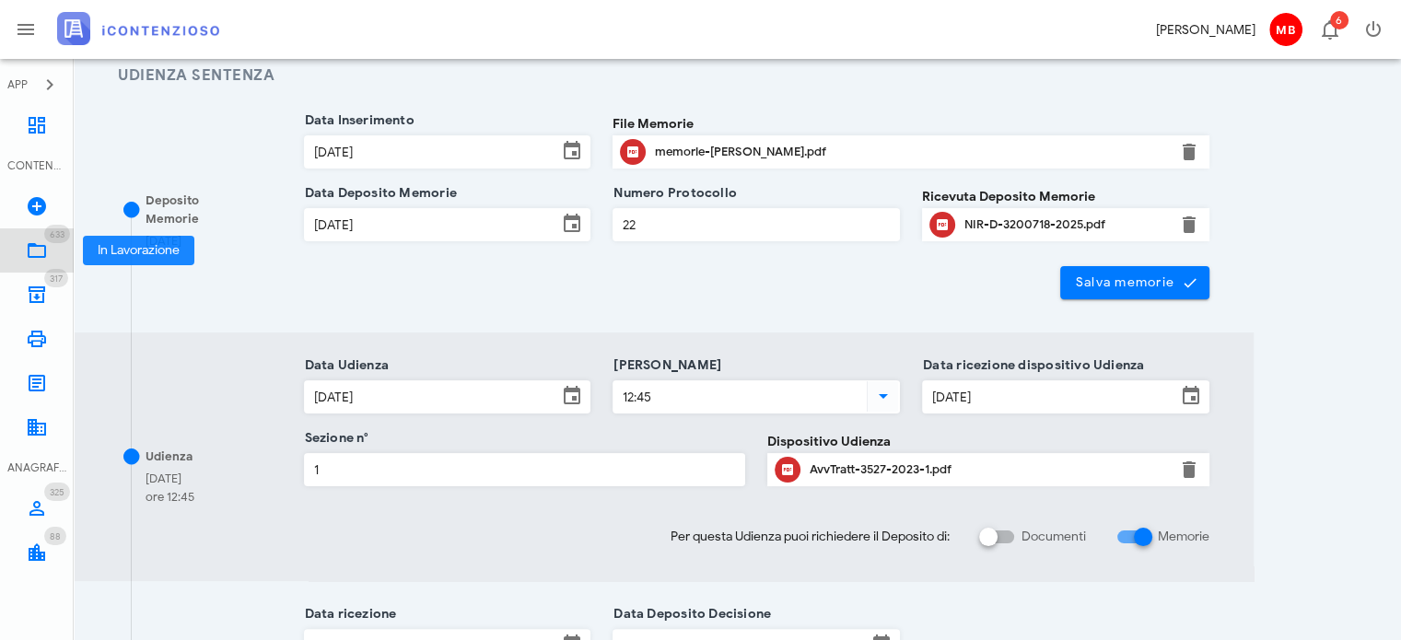
click at [37, 242] on icon at bounding box center [37, 251] width 22 height 22
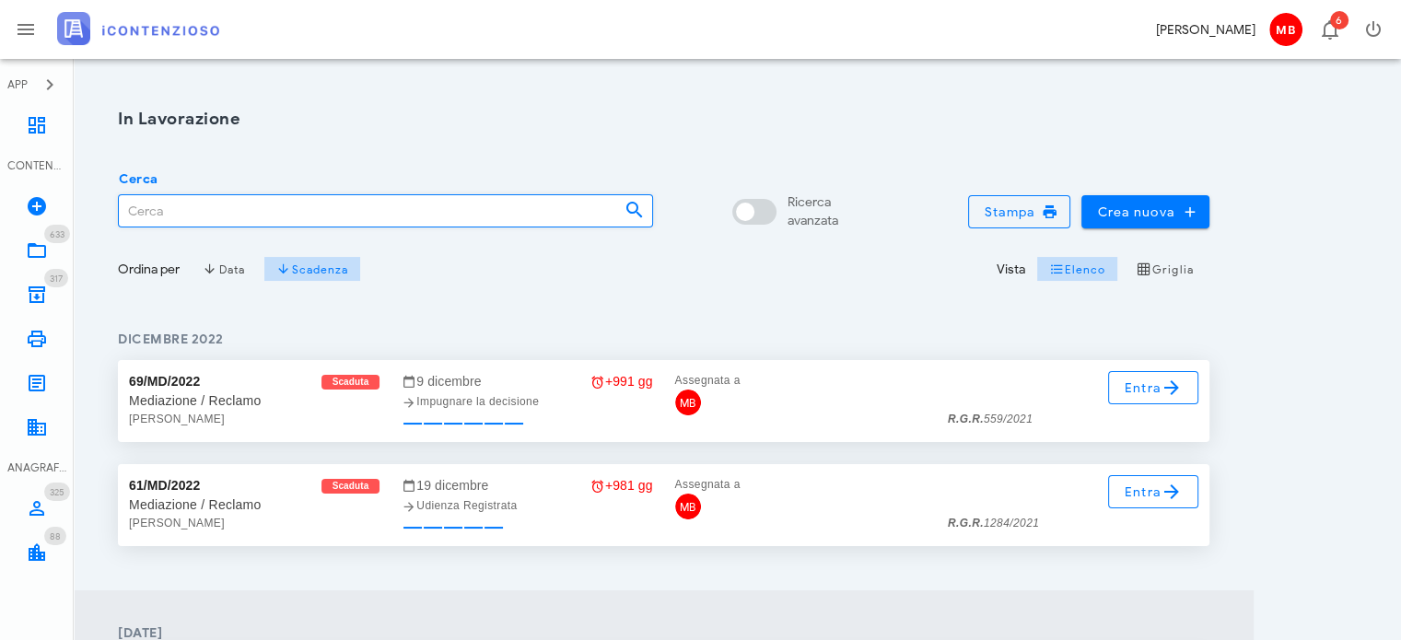
click at [239, 207] on input "Cerca" at bounding box center [364, 210] width 491 height 31
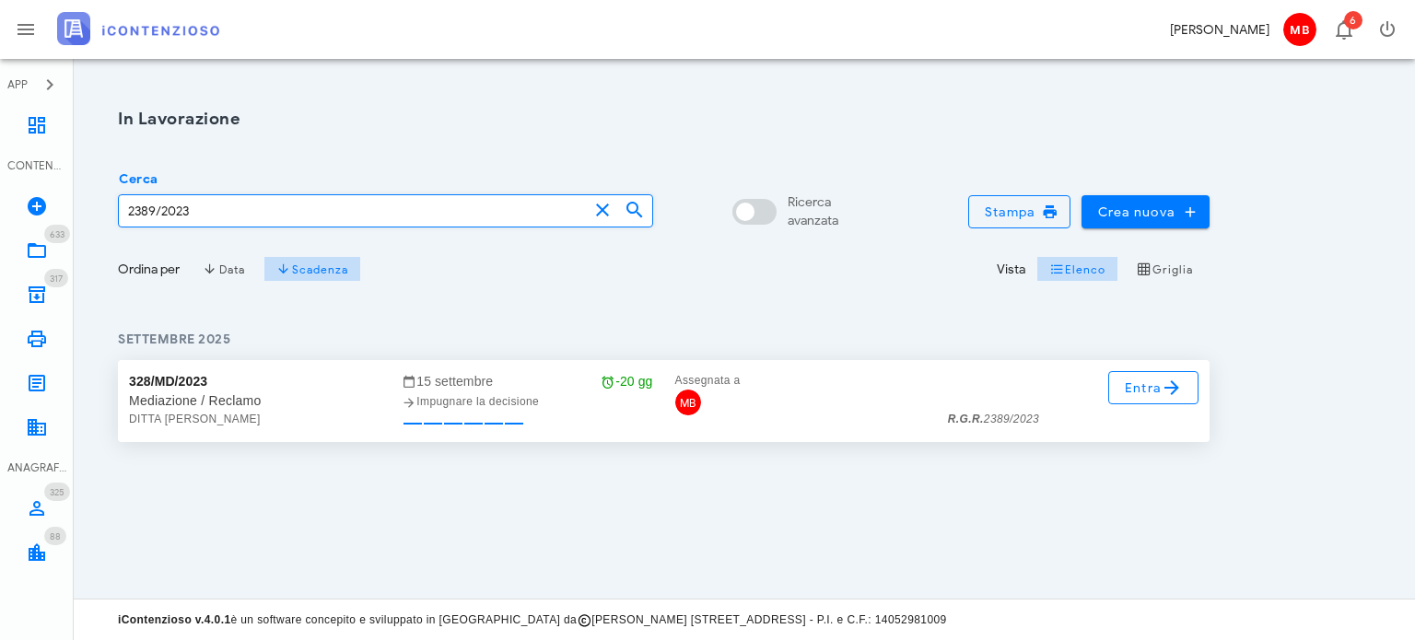
type input "2389/2023"
click at [1138, 395] on span "Entra" at bounding box center [1154, 388] width 60 height 22
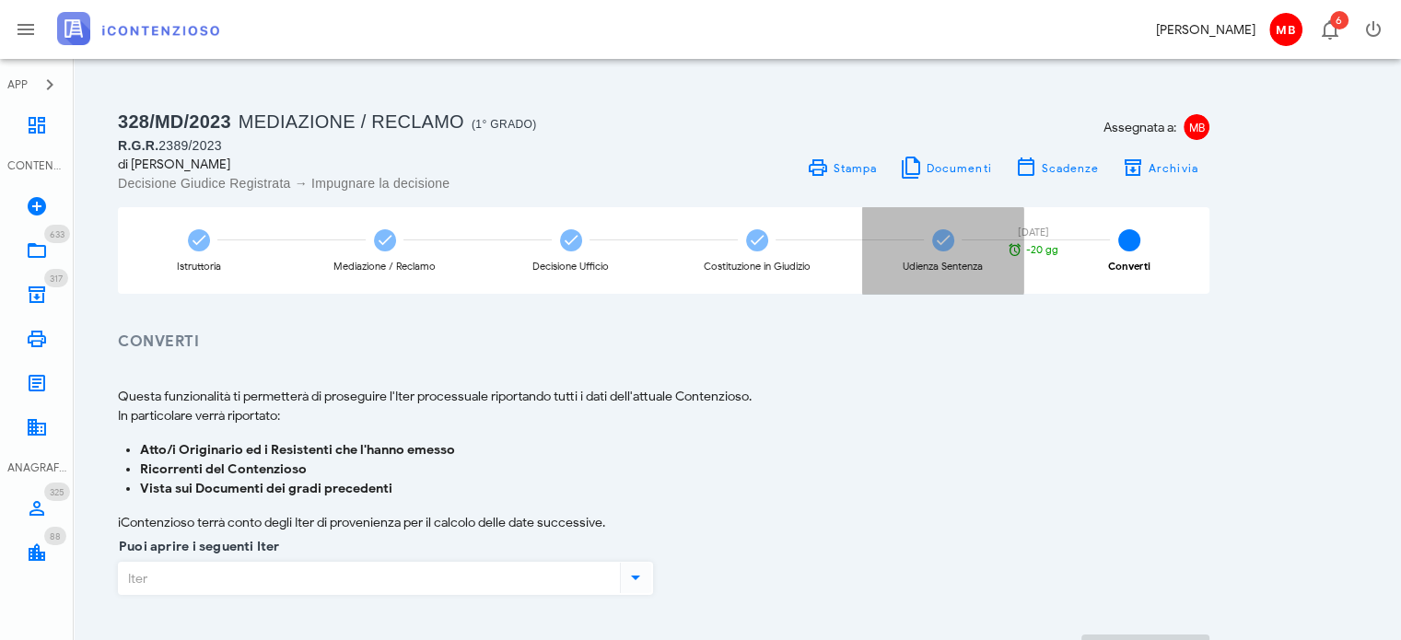
click at [942, 263] on div "Udienza Sentenza" at bounding box center [943, 267] width 80 height 10
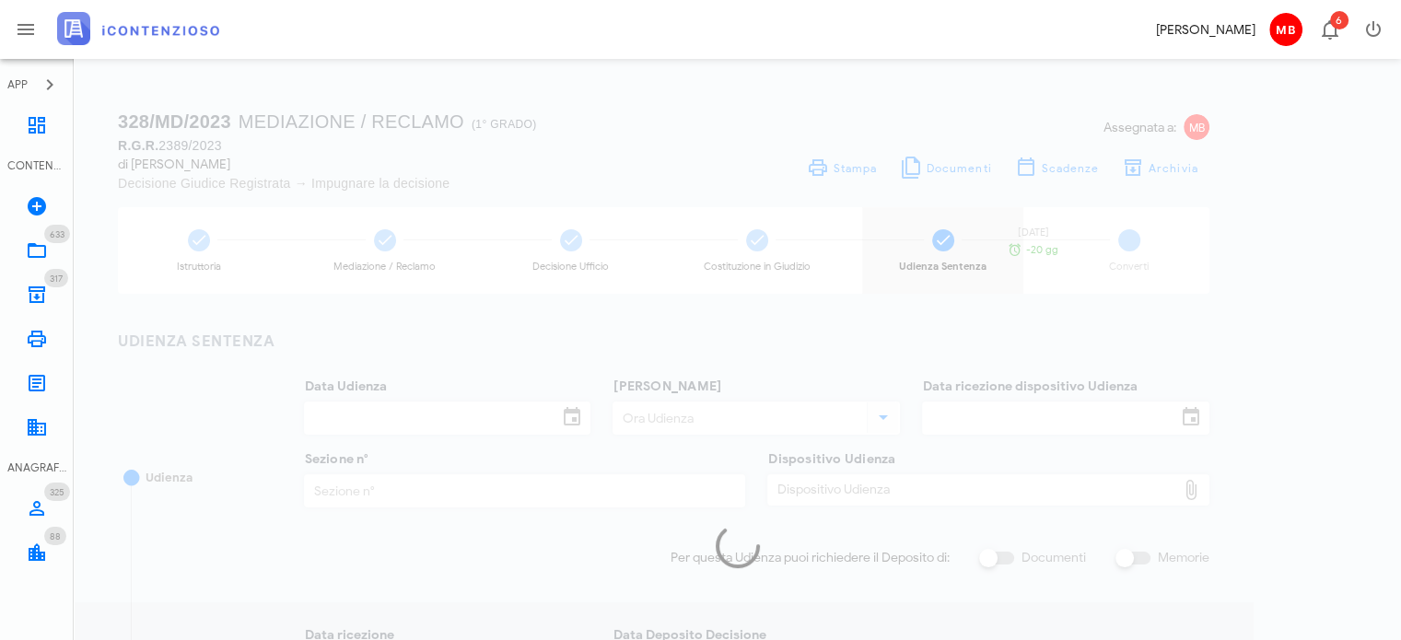
type input "[DATE]"
type input "09:00"
type input "[DATE]"
type input "3"
checkbox input "true"
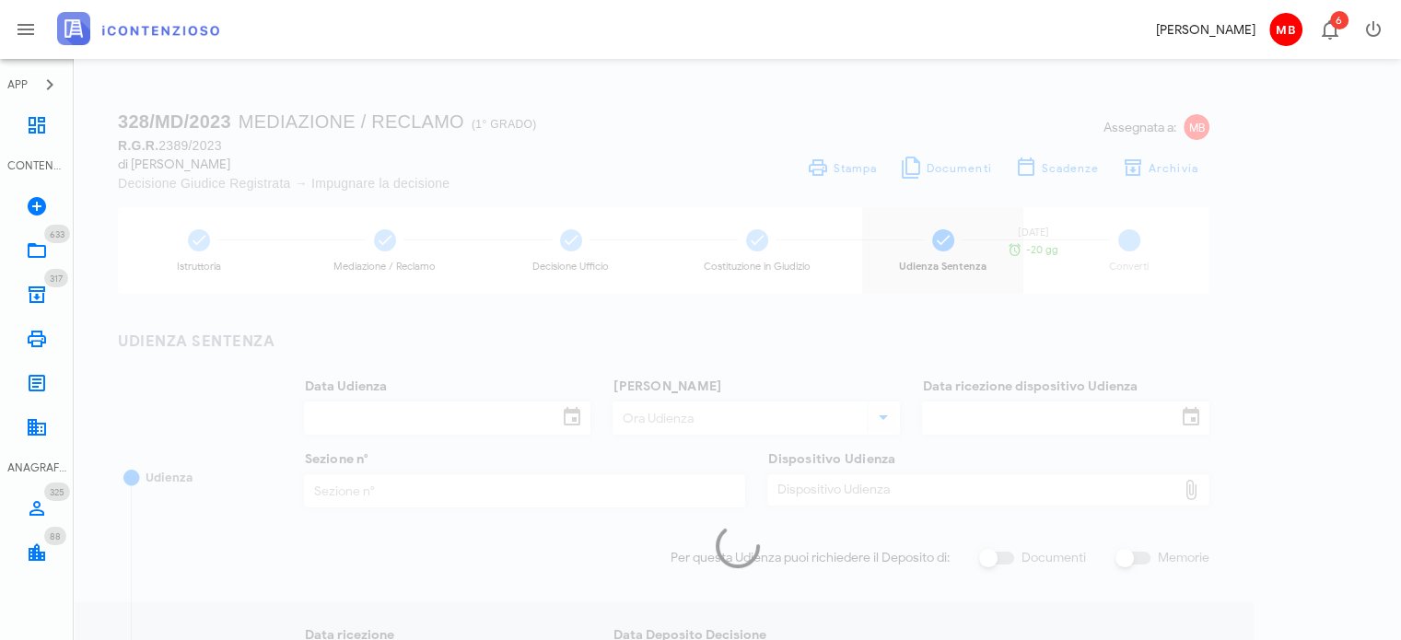
type input "[DATE]"
type input "399"
type input "2025"
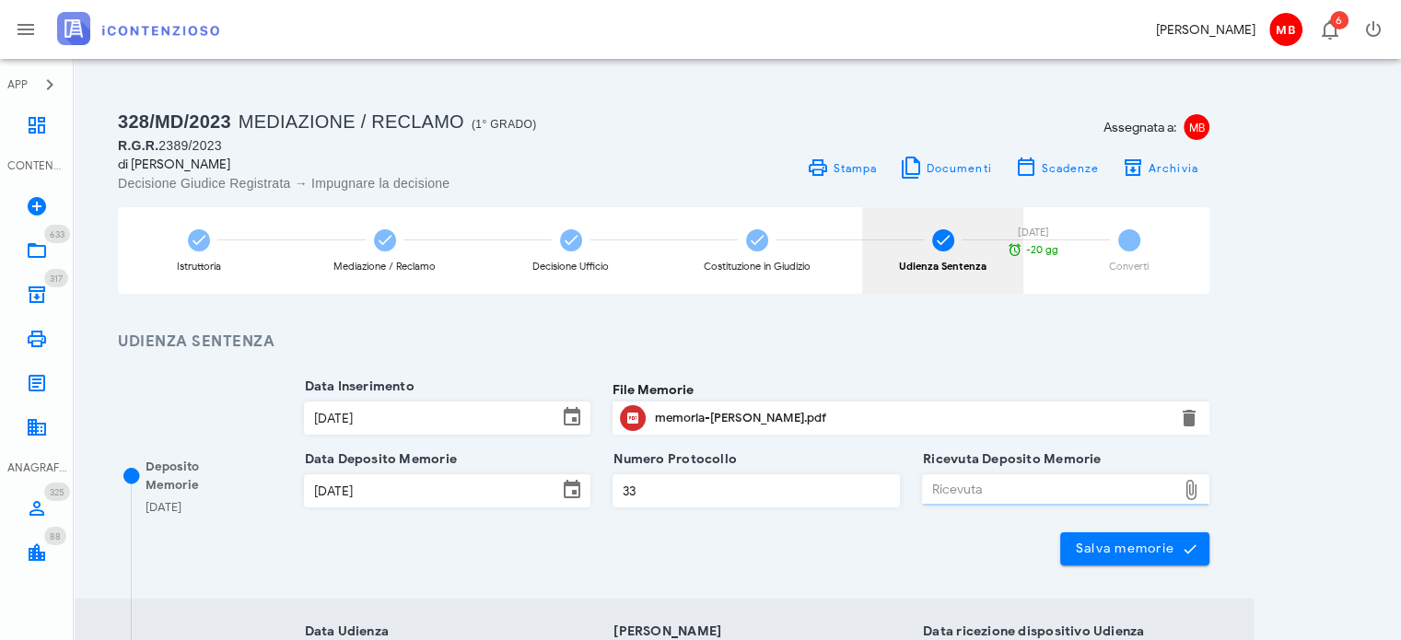
type input "Sentenza"
type input "Favorevole"
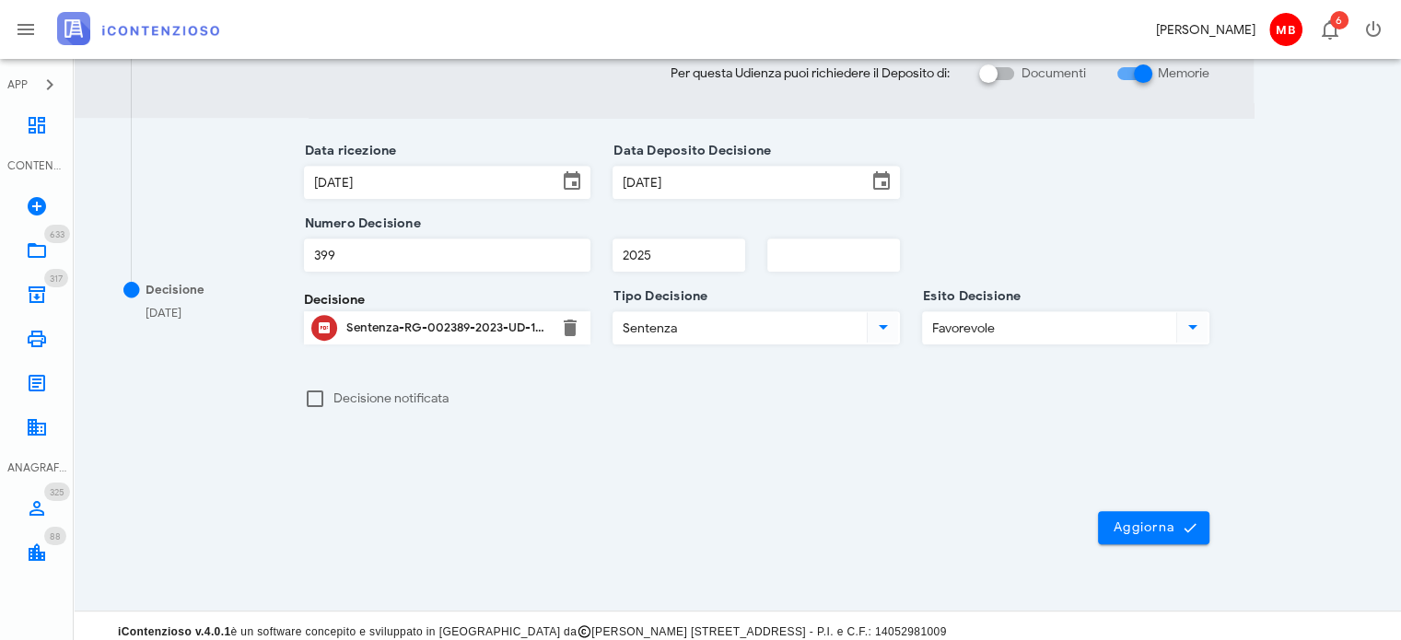
scroll to position [737, 0]
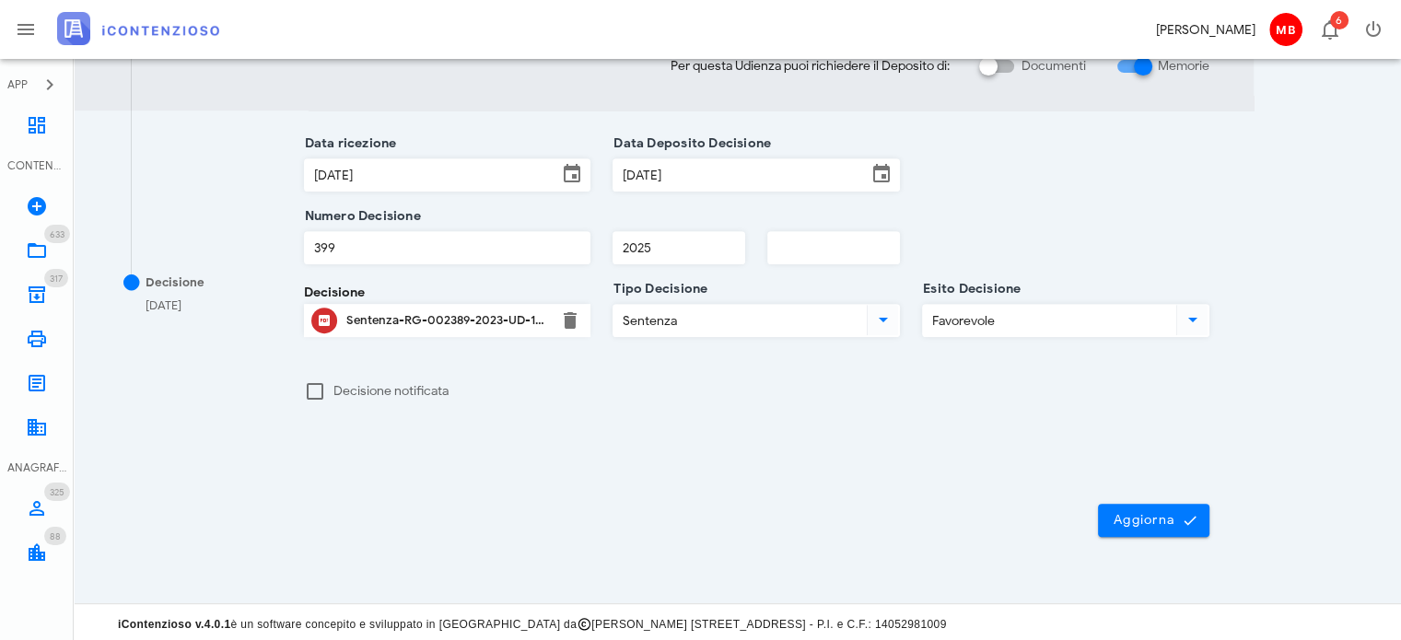
click at [490, 316] on div "Sentenza-RG-002389-2023-UD-15012025.pdf" at bounding box center [447, 320] width 203 height 15
click at [38, 242] on icon at bounding box center [37, 251] width 22 height 22
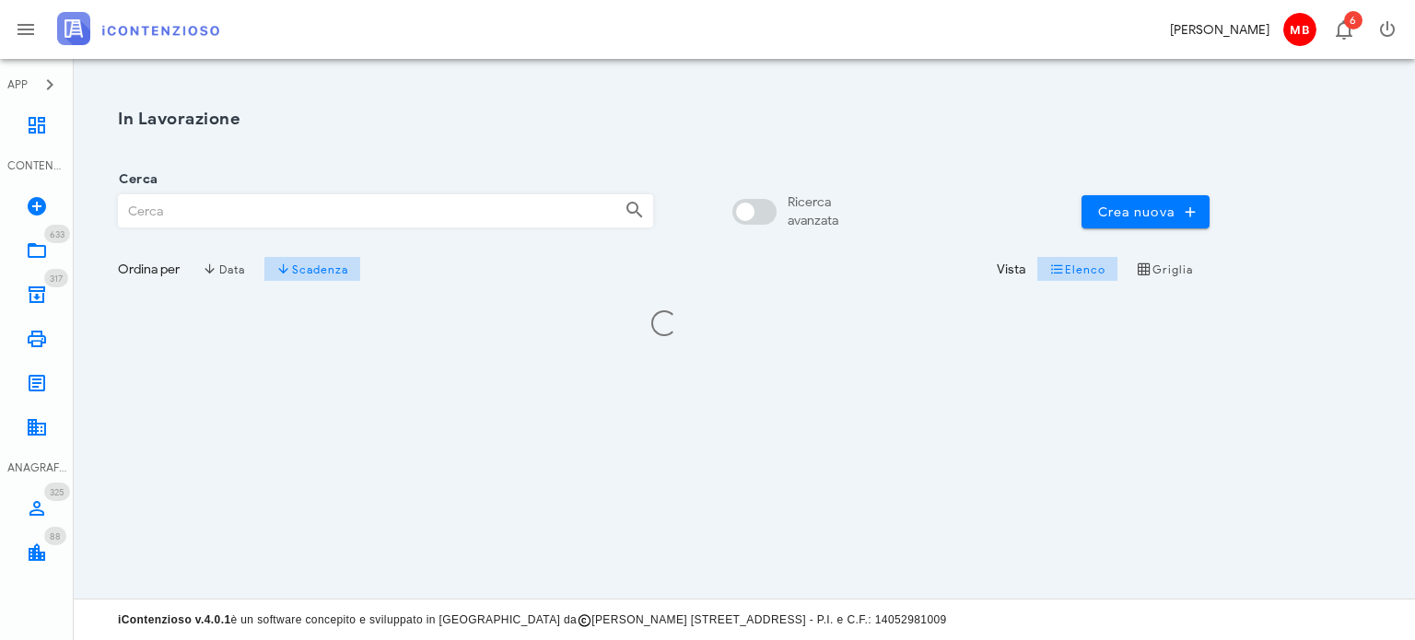
click at [223, 213] on input "Cerca" at bounding box center [364, 210] width 491 height 31
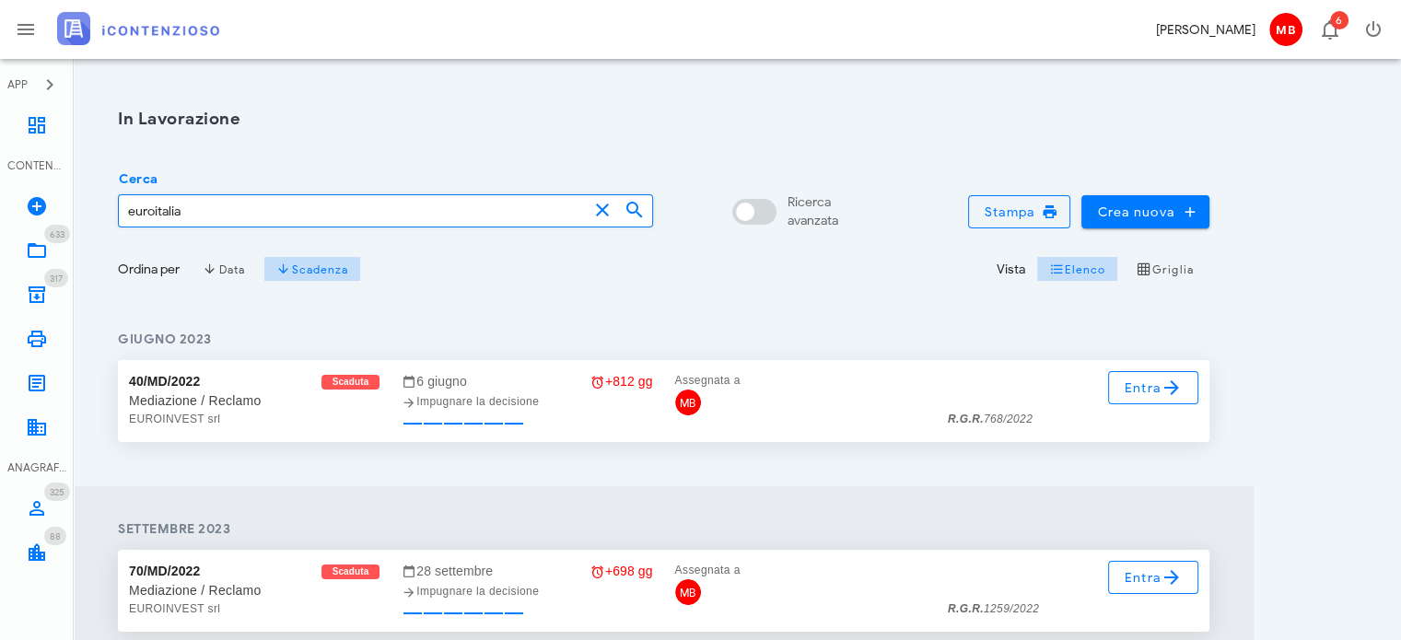
type input "euroitalia"
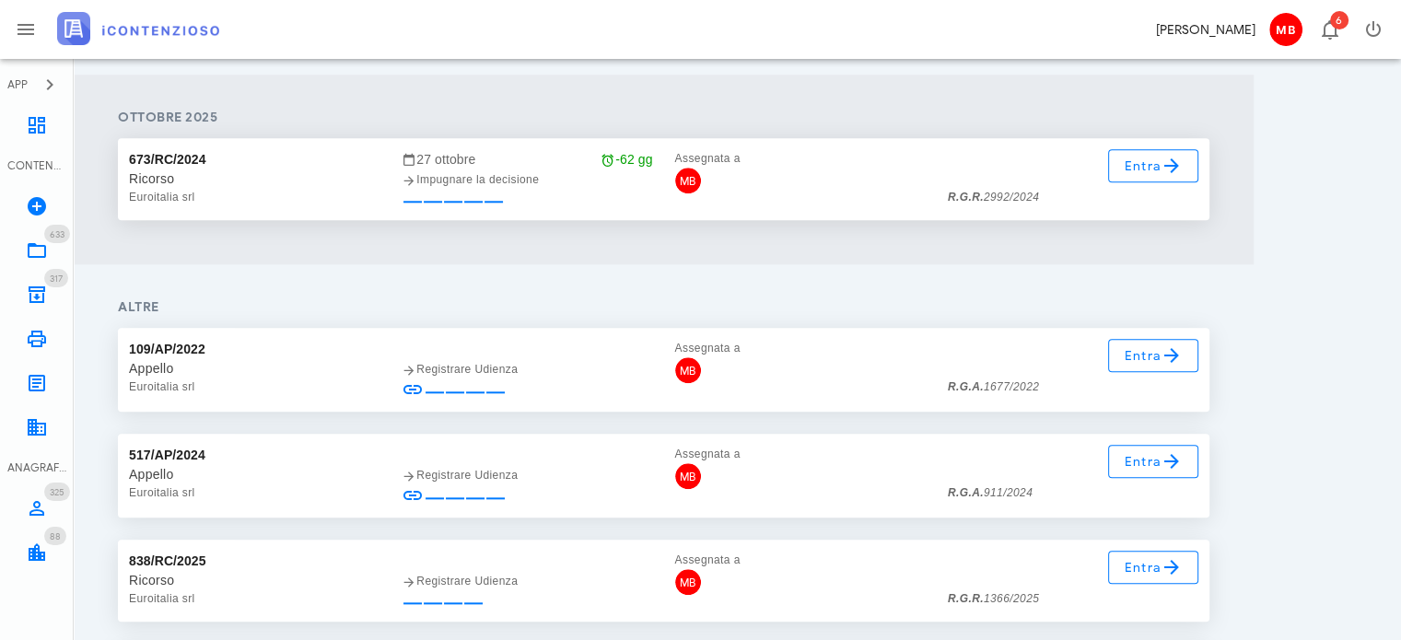
scroll to position [1843, 0]
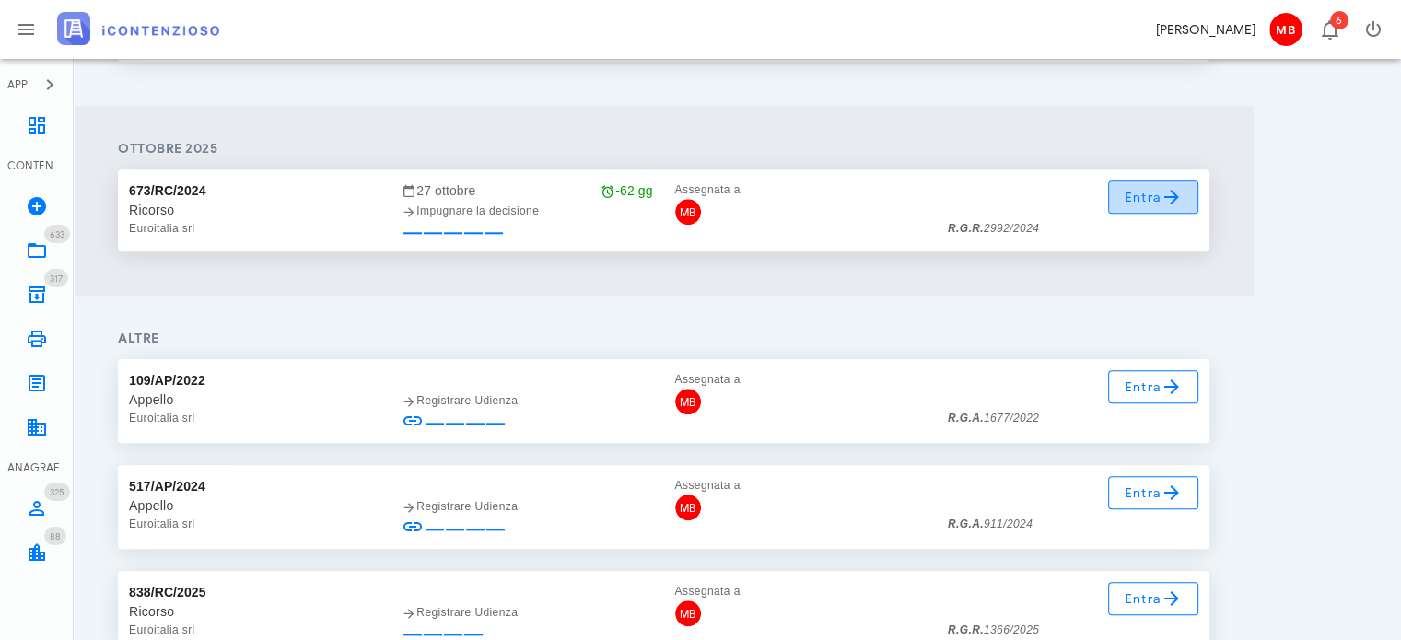
click at [1163, 205] on icon at bounding box center [1172, 197] width 22 height 22
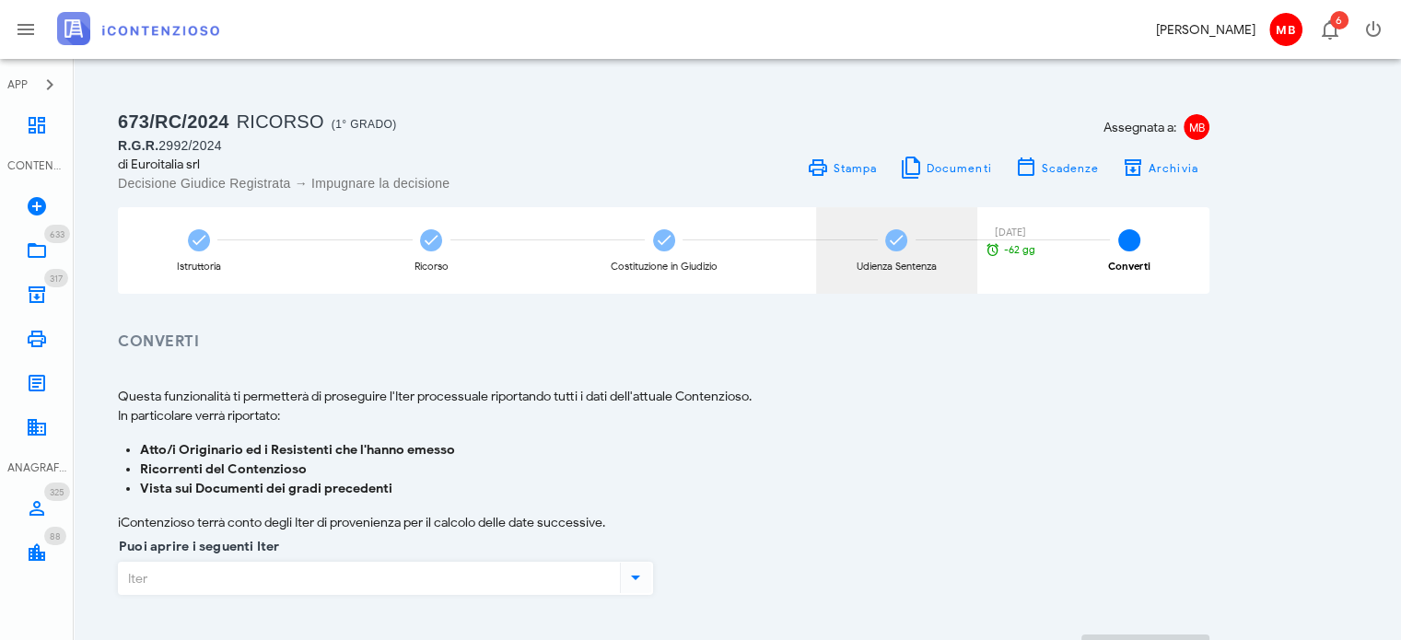
click at [895, 268] on div "Udienza Sentenza" at bounding box center [897, 267] width 80 height 10
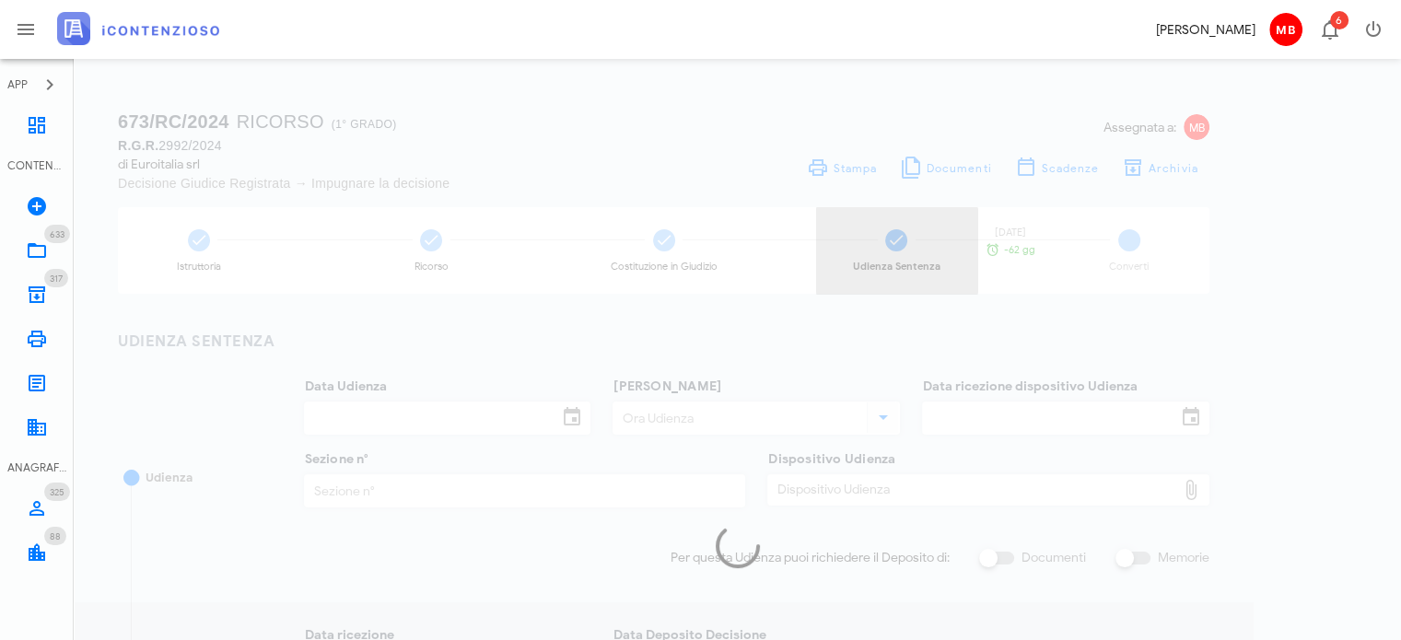
type input "[DATE]"
type input "09:30"
type input "[DATE]"
type input "5"
checkbox input "true"
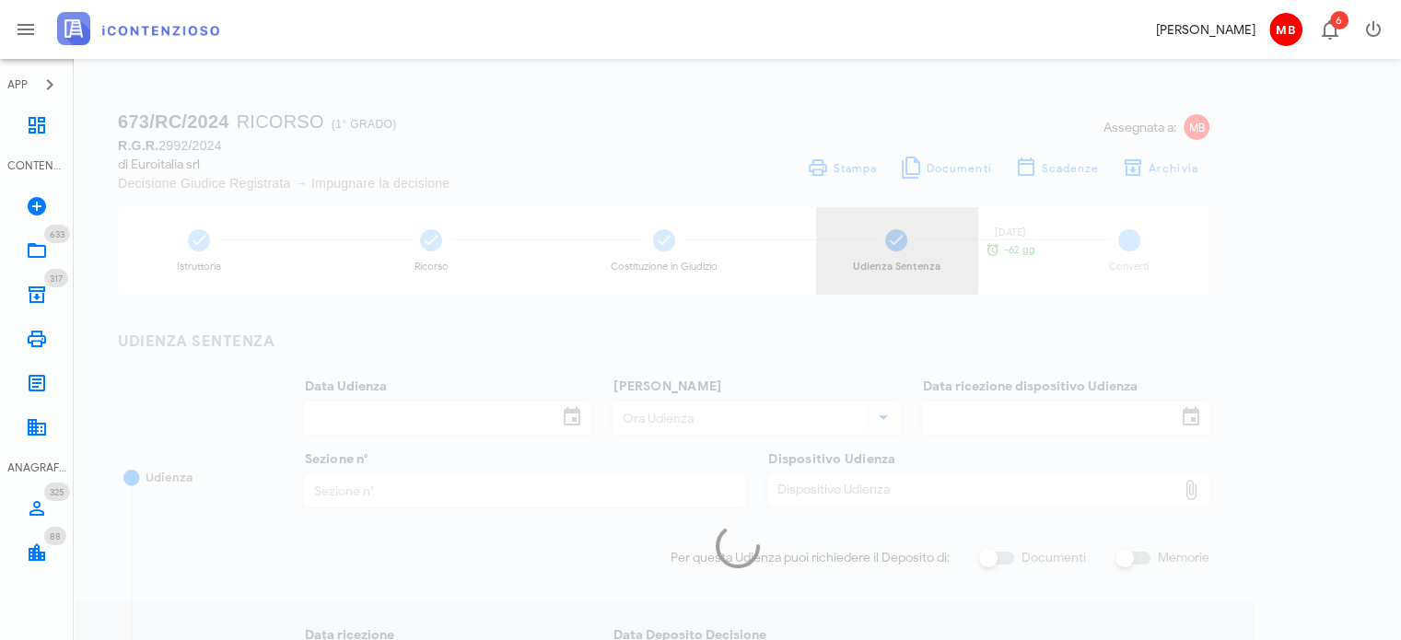
type input "27/03/2025"
type input "592"
type input "2025"
type input "Sentenza"
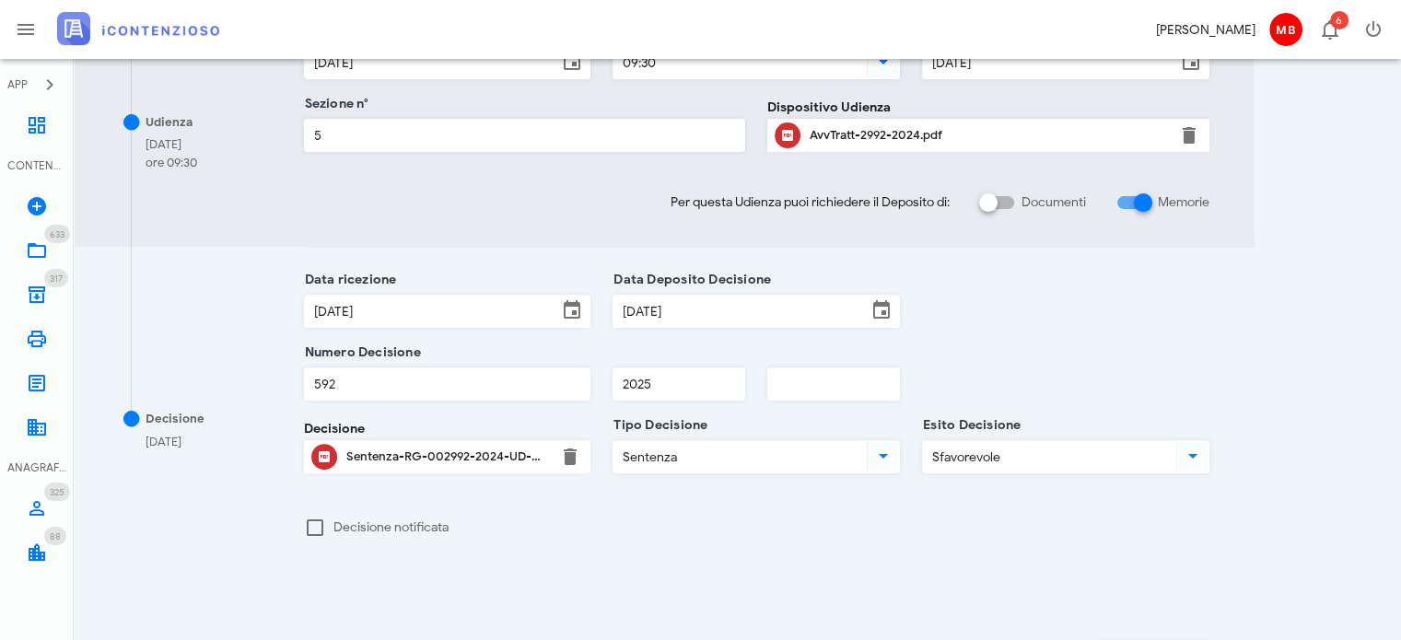
scroll to position [645, 0]
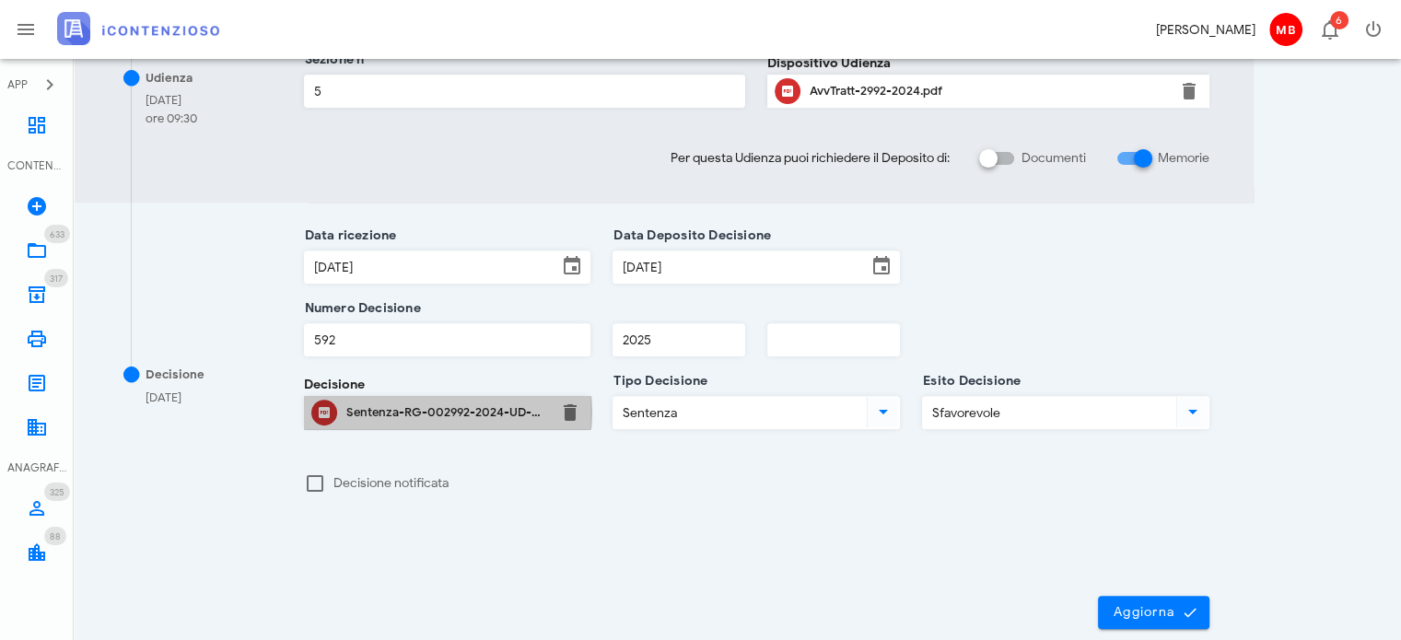
click at [479, 412] on div "Sentenza-RG-002992-2024-UD-03032025.pdf" at bounding box center [447, 412] width 203 height 15
